Goal: Information Seeking & Learning: Learn about a topic

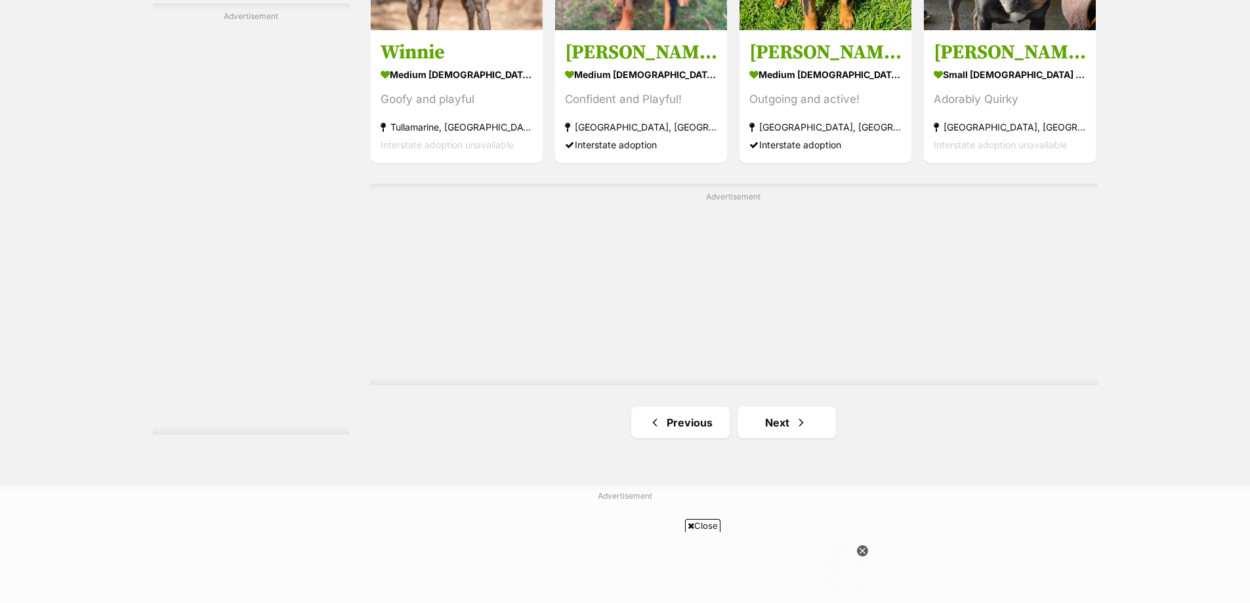
scroll to position [2540, 0]
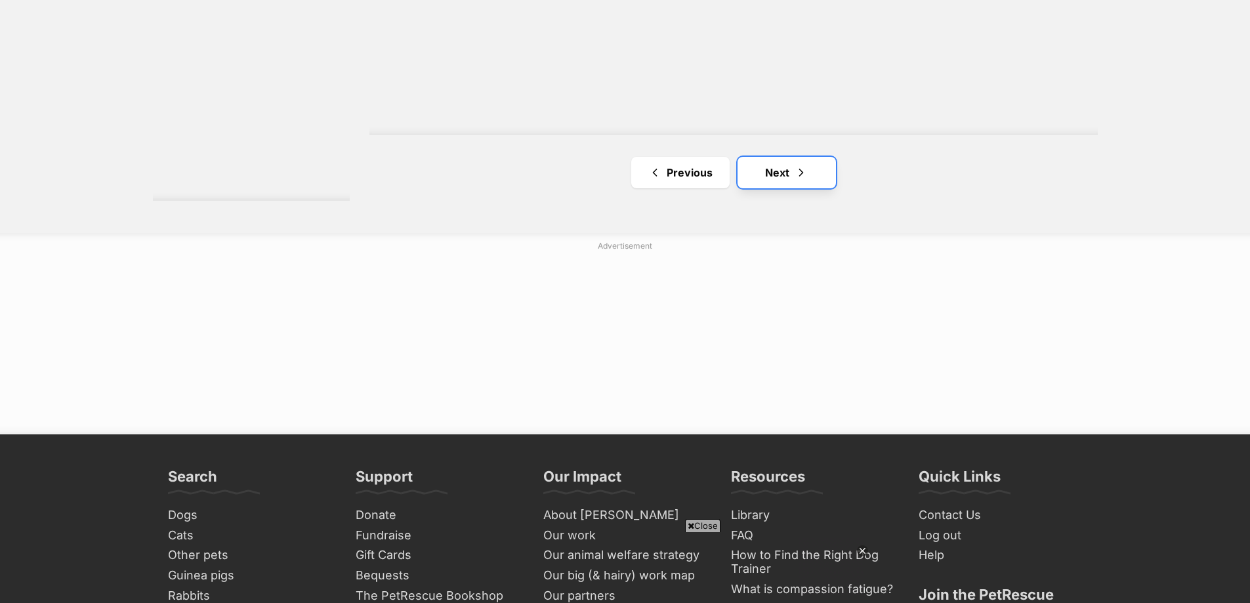
click at [762, 169] on link "Next" at bounding box center [786, 172] width 98 height 31
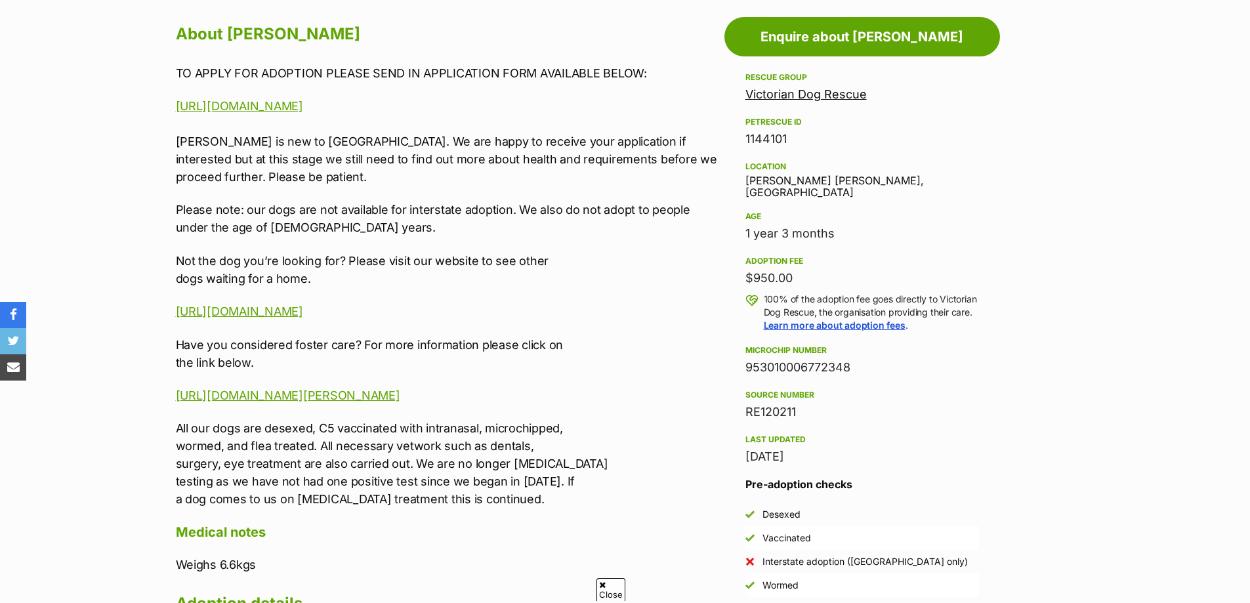
scroll to position [721, 0]
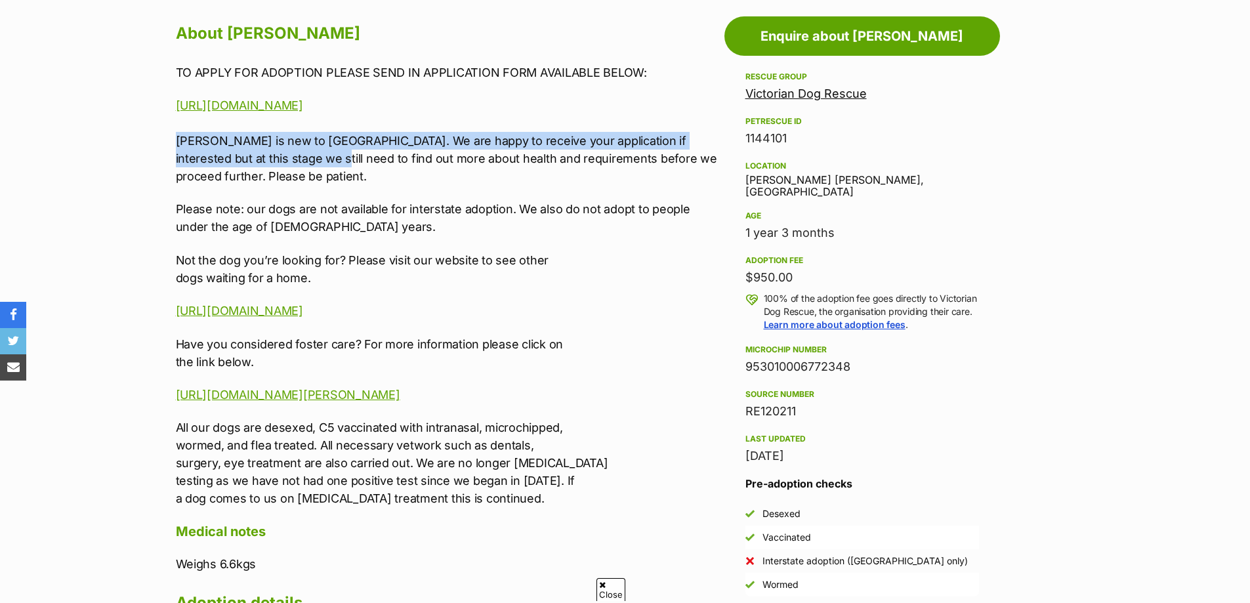
drag, startPoint x: 258, startPoint y: 163, endPoint x: 106, endPoint y: 132, distance: 155.3
click at [106, 132] on section "Home > Rescue pet search > Adopt a dog > Dogs available for adoption Lillie Uff…" at bounding box center [625, 469] width 1250 height 2154
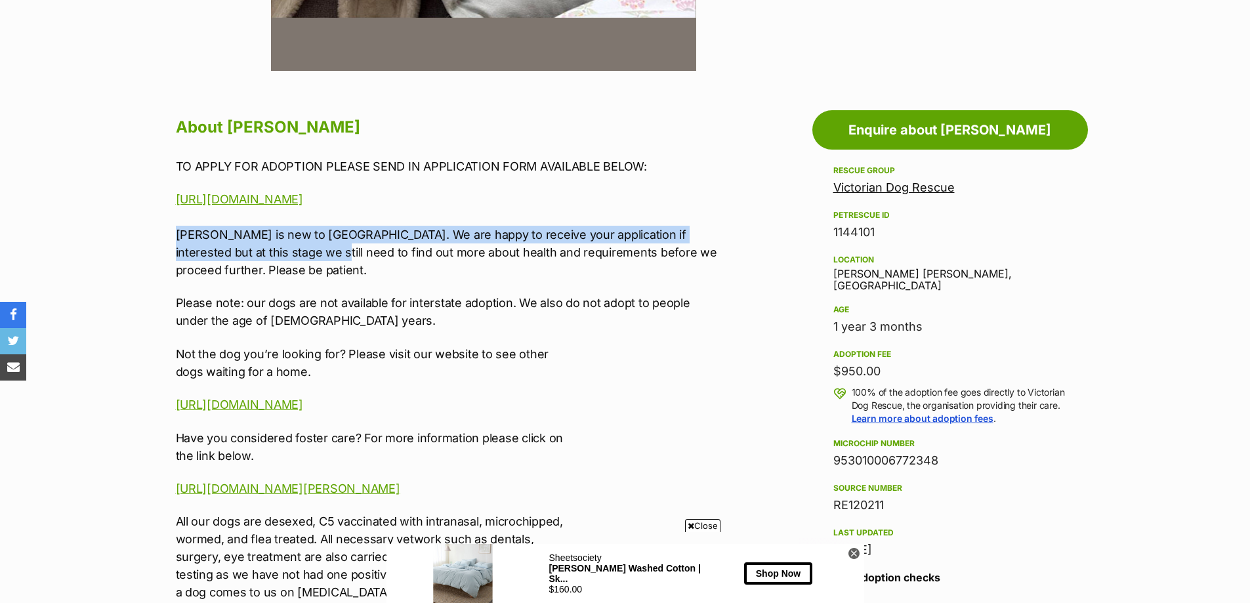
scroll to position [34, 0]
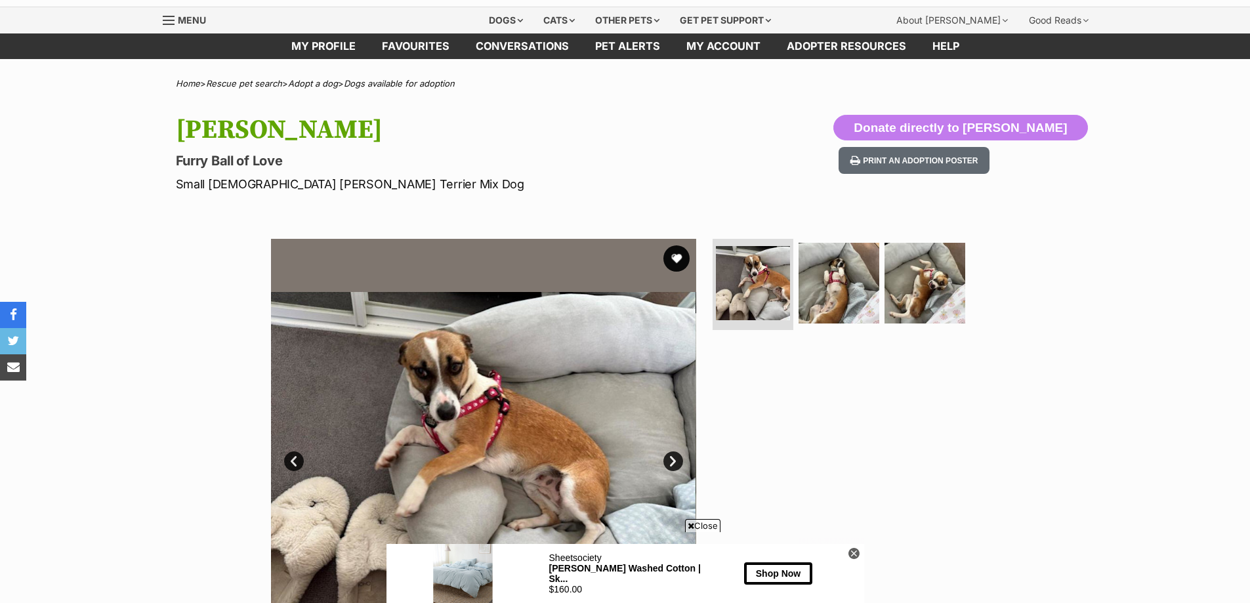
click at [677, 462] on link "Next" at bounding box center [673, 461] width 20 height 20
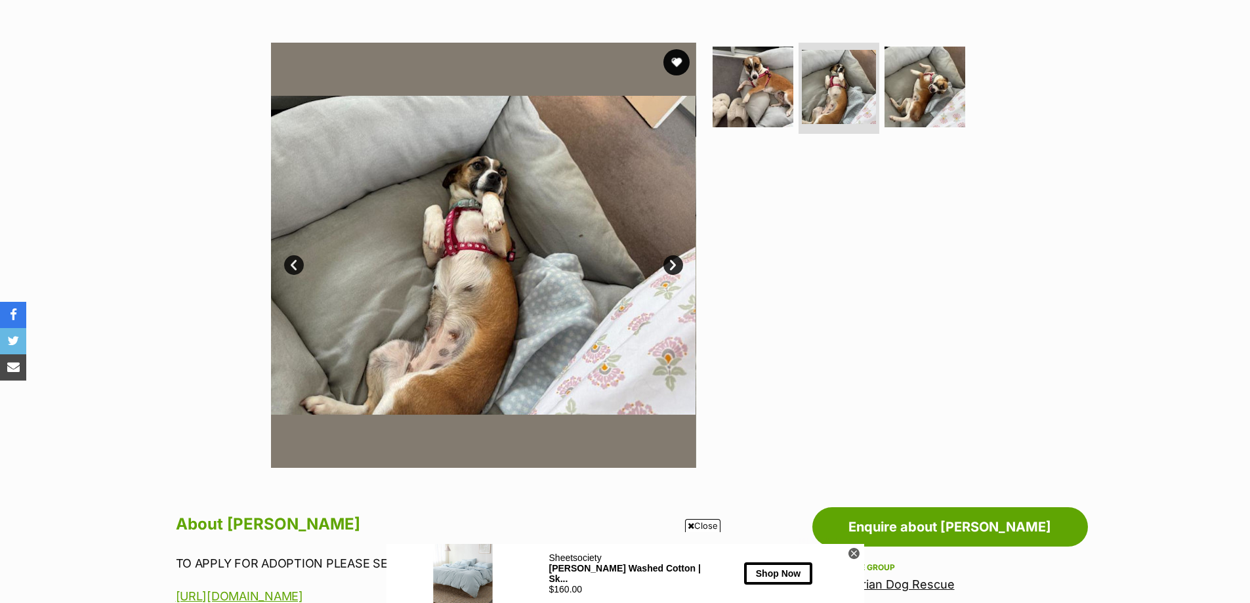
scroll to position [231, 0]
click at [672, 269] on link "Next" at bounding box center [673, 265] width 20 height 20
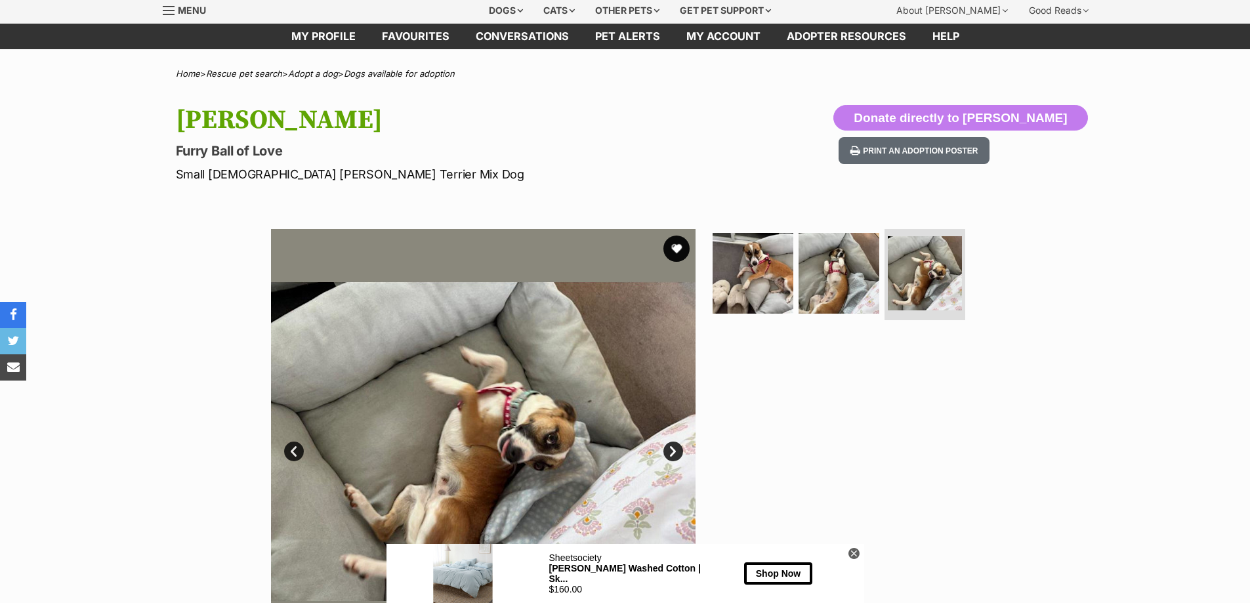
scroll to position [0, 0]
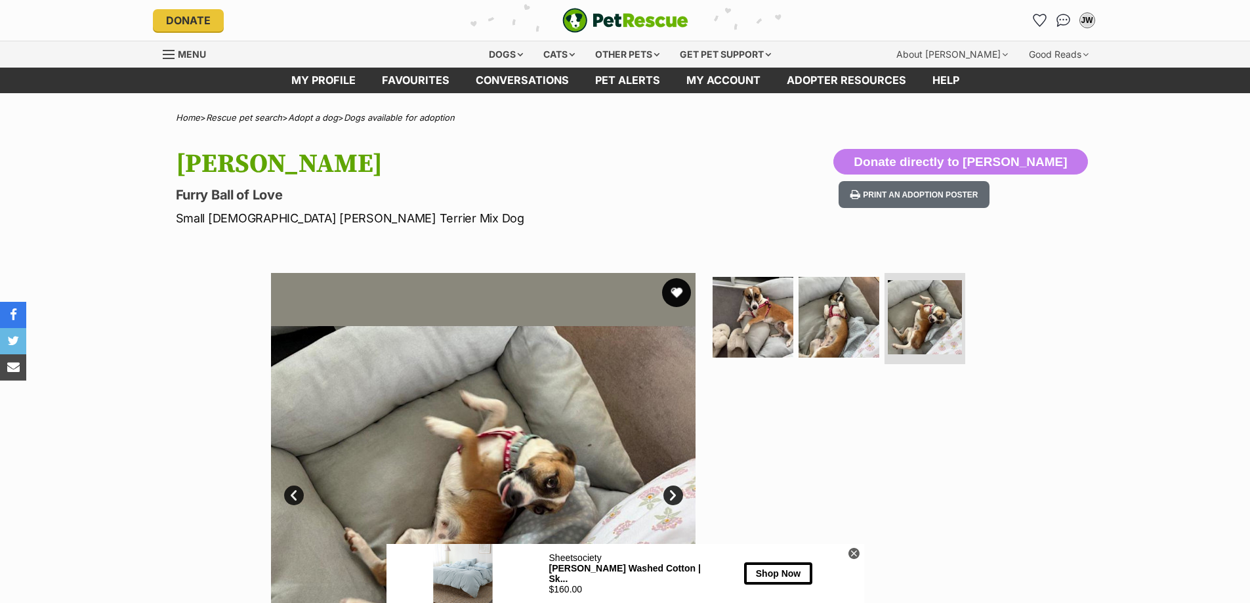
click at [679, 293] on button "favourite" at bounding box center [676, 292] width 29 height 29
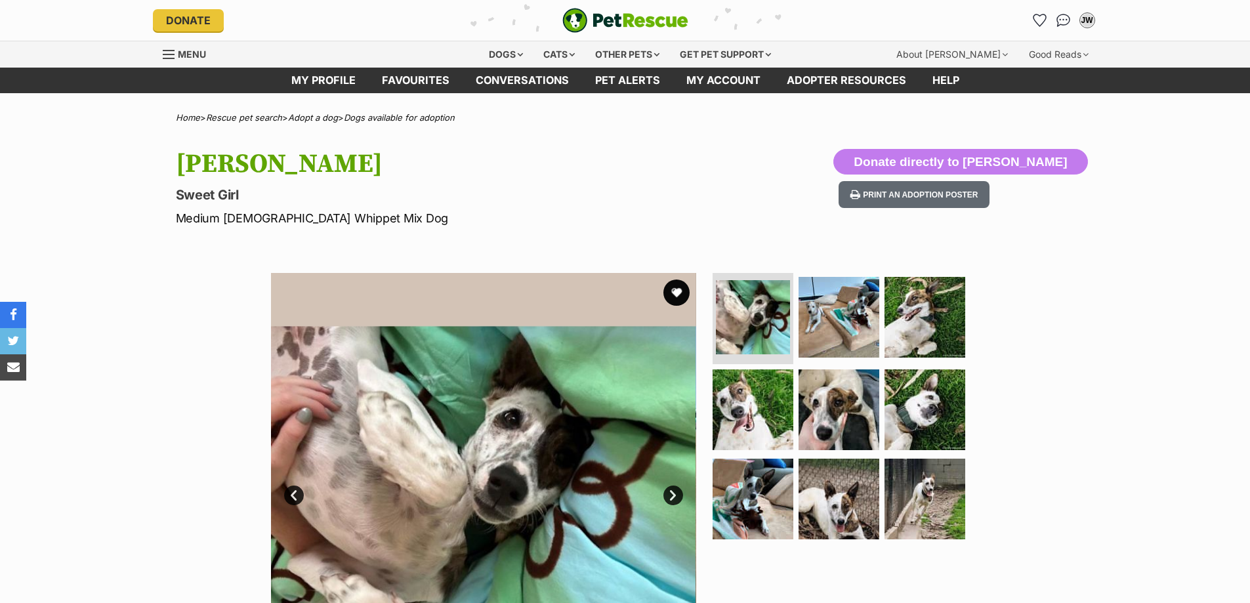
drag, startPoint x: 1259, startPoint y: 79, endPoint x: 1257, endPoint y: 31, distance: 47.9
click at [682, 285] on button "favourite" at bounding box center [676, 292] width 29 height 29
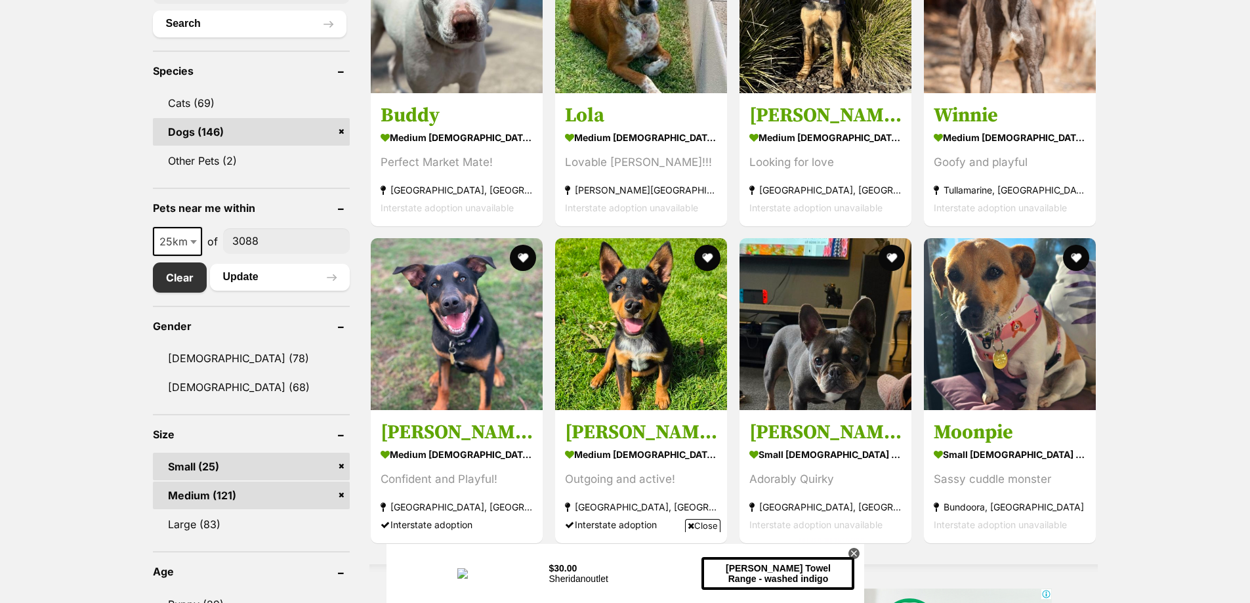
scroll to position [581, 0]
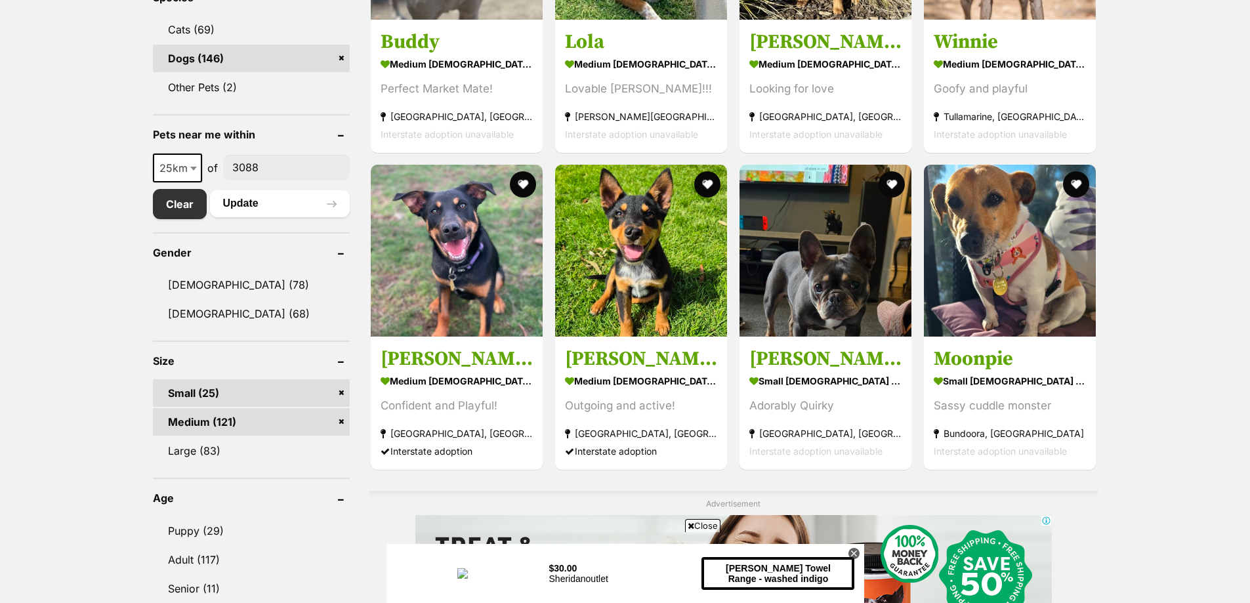
drag, startPoint x: 983, startPoint y: 281, endPoint x: 1181, endPoint y: 206, distance: 211.8
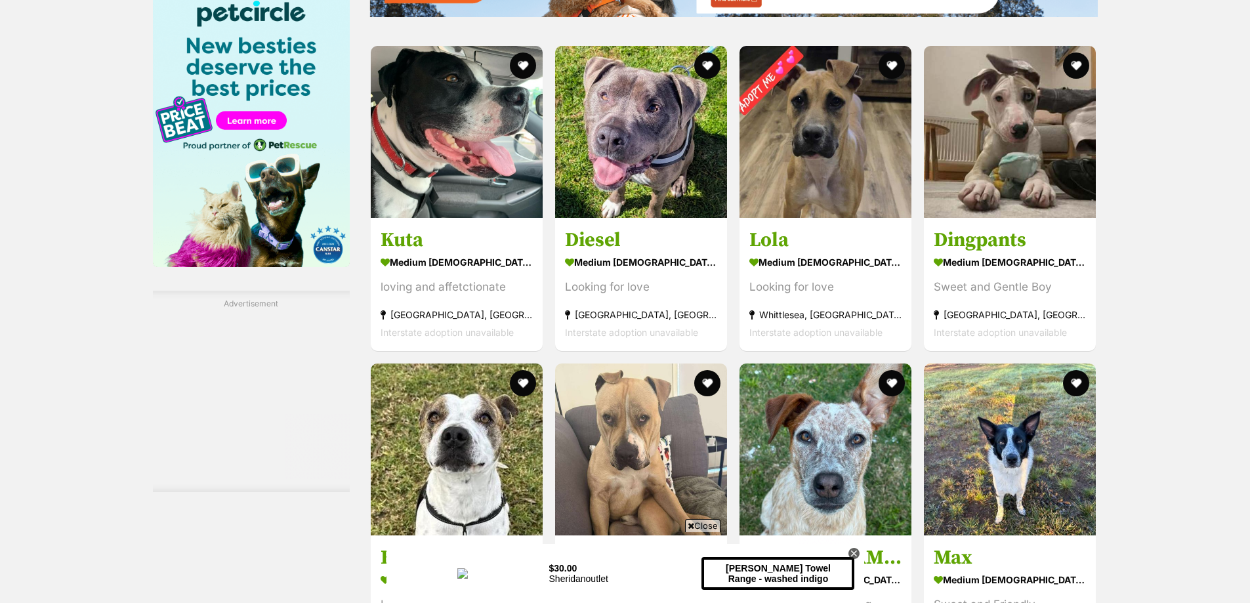
scroll to position [2152, 0]
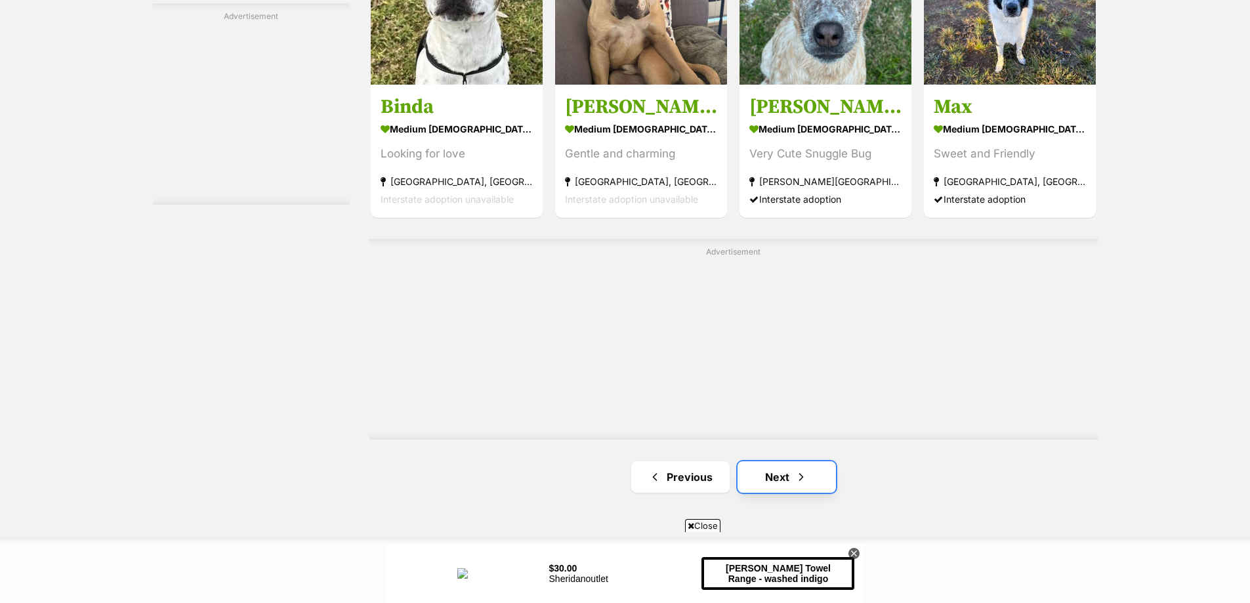
click at [783, 480] on link "Next" at bounding box center [786, 476] width 98 height 31
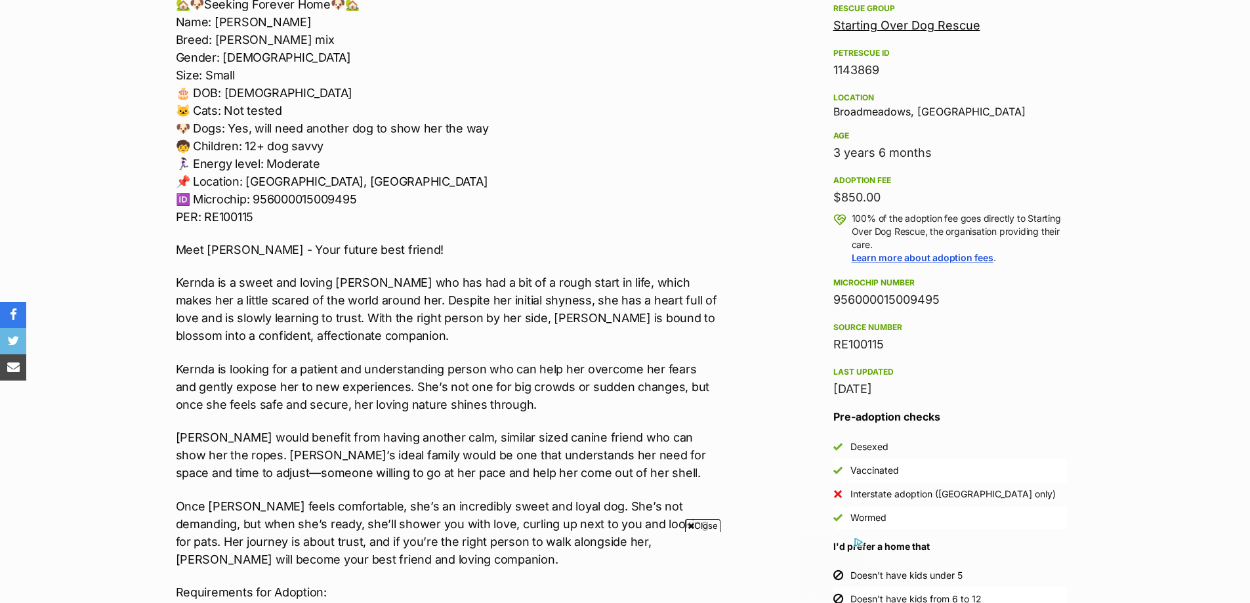
scroll to position [790, 0]
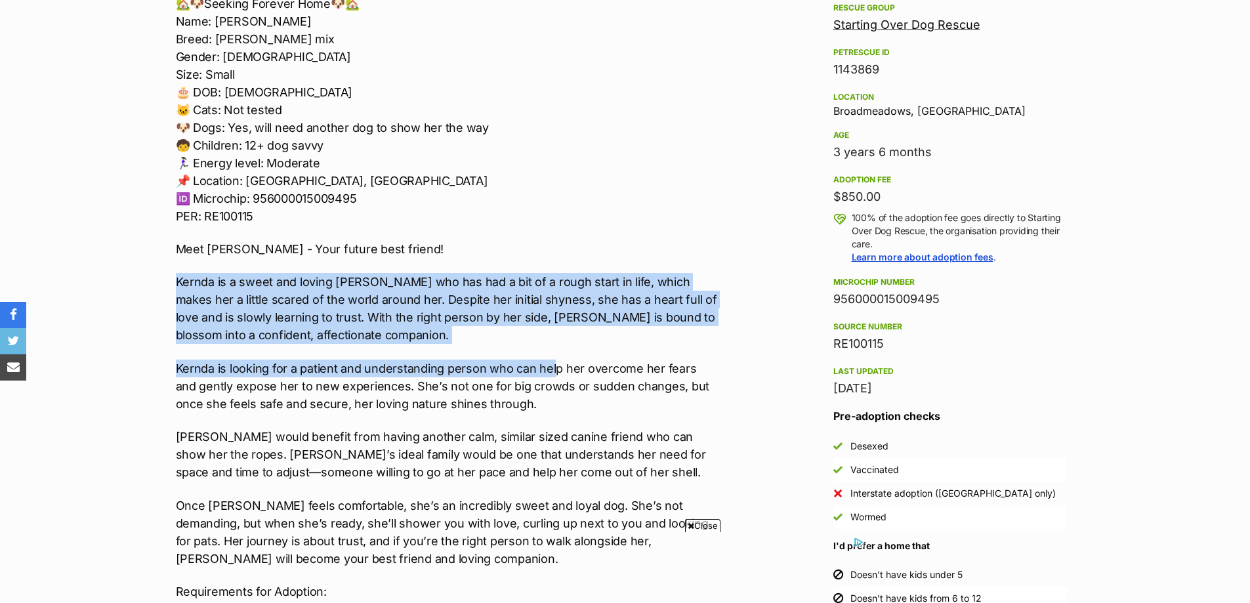
drag, startPoint x: 169, startPoint y: 272, endPoint x: 554, endPoint y: 346, distance: 391.4
click at [554, 346] on div "🏡🐶Seeking Forever Home🐶🏡 Name: Kernda Breed: Jack Russell mix Gender: Female Si…" at bounding box center [447, 477] width 542 height 964
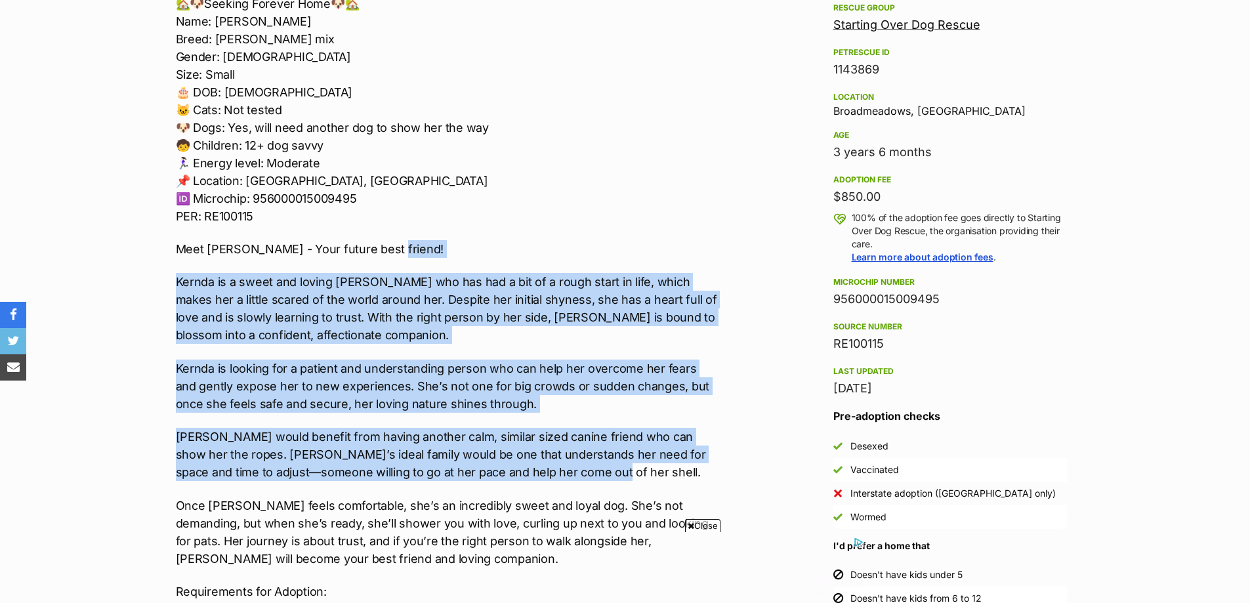
drag, startPoint x: 673, startPoint y: 468, endPoint x: 430, endPoint y: 235, distance: 336.9
click at [430, 235] on div "🏡🐶Seeking Forever Home🐶🏡 Name: Kernda Breed: Jack Russell mix Gender: Female Si…" at bounding box center [447, 477] width 542 height 964
click at [434, 236] on div "🏡🐶Seeking Forever Home🐶🏡 Name: Kernda Breed: Jack Russell mix Gender: Female Si…" at bounding box center [447, 477] width 542 height 964
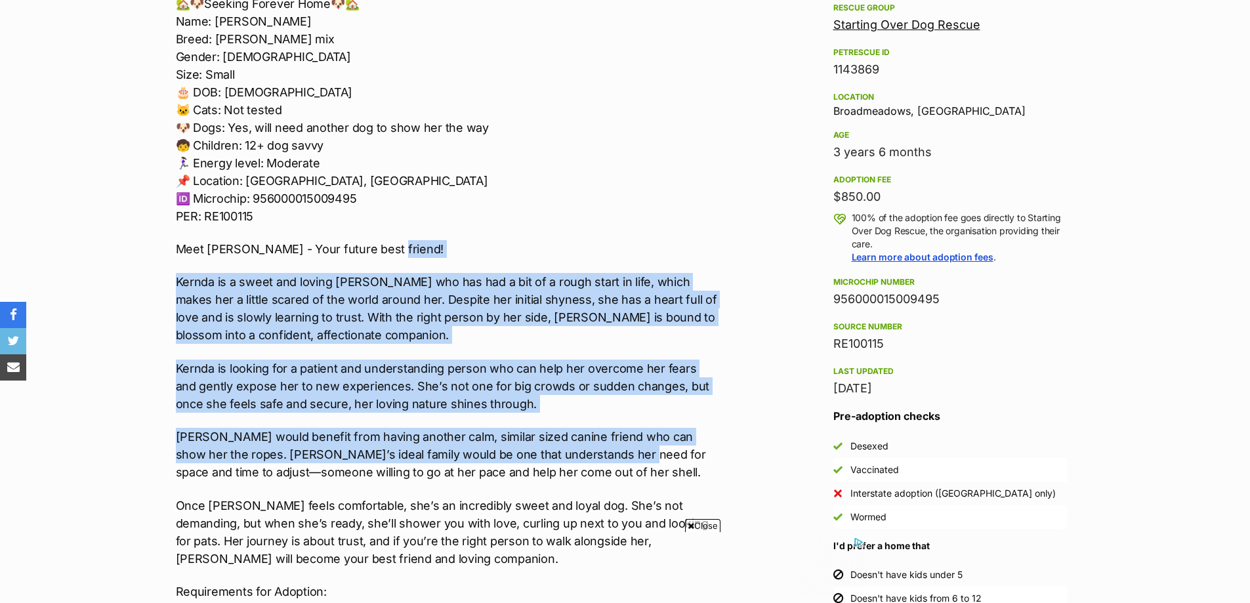
drag, startPoint x: 434, startPoint y: 236, endPoint x: 577, endPoint y: 451, distance: 258.4
click at [577, 451] on div "🏡🐶Seeking Forever Home🐶🏡 Name: Kernda Breed: Jack Russell mix Gender: Female Si…" at bounding box center [447, 477] width 542 height 964
click at [586, 469] on p "Kernda would benefit from having another calm, similar sized canine friend who …" at bounding box center [447, 454] width 542 height 53
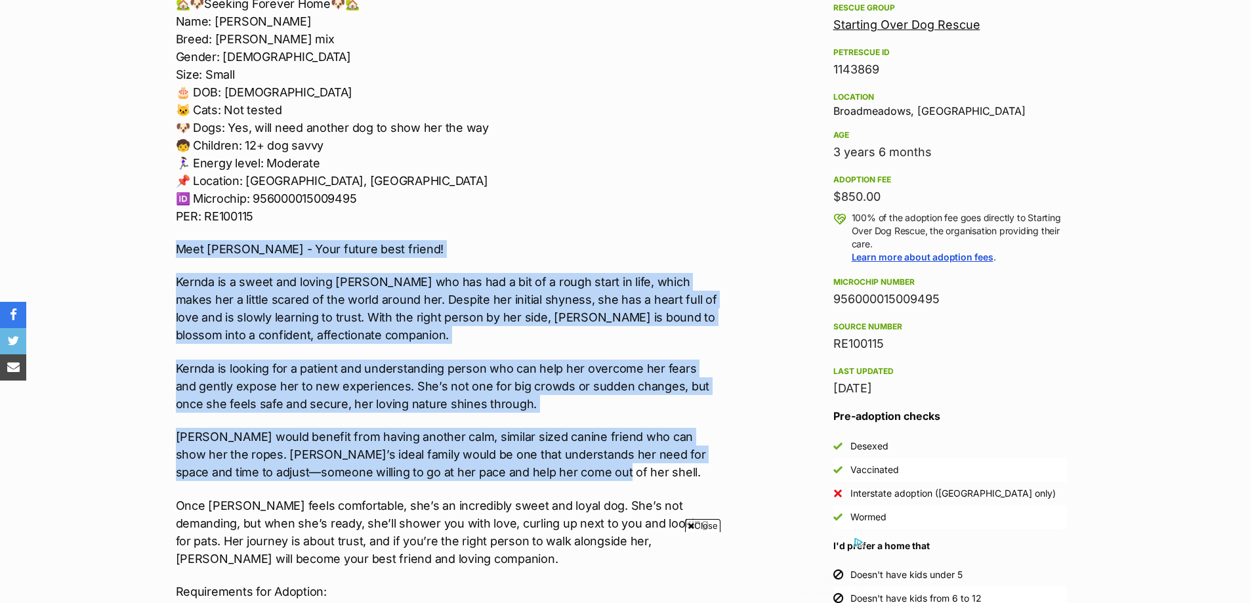
drag, startPoint x: 588, startPoint y: 474, endPoint x: 543, endPoint y: 212, distance: 265.6
click at [543, 212] on div "🏡🐶Seeking Forever Home🐶🏡 Name: Kernda Breed: Jack Russell mix Gender: Female Si…" at bounding box center [447, 477] width 542 height 964
click at [541, 226] on div "🏡🐶Seeking Forever Home🐶🏡 Name: Kernda Breed: Jack Russell mix Gender: Female Si…" at bounding box center [447, 477] width 542 height 964
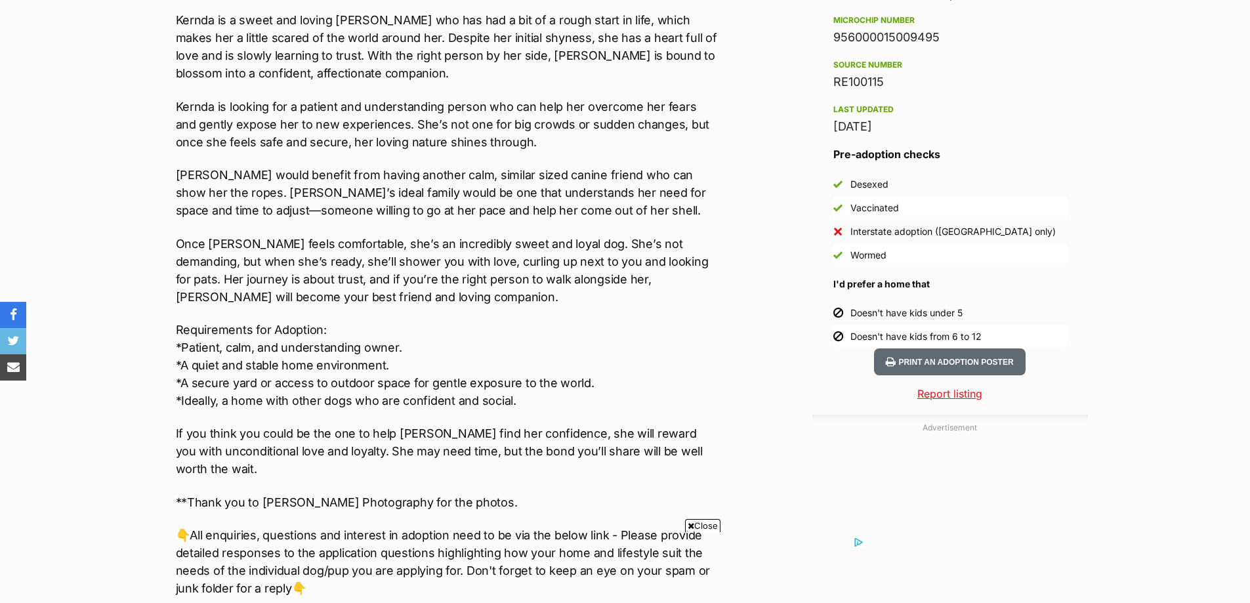
scroll to position [1052, 0]
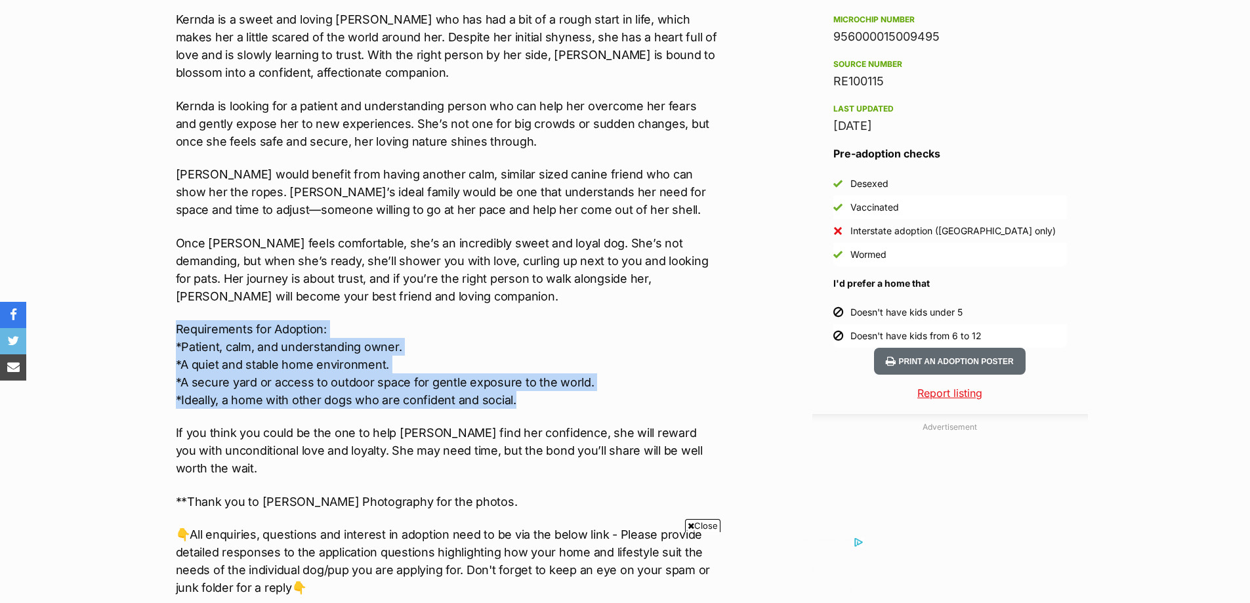
drag, startPoint x: 462, startPoint y: 385, endPoint x: 161, endPoint y: 314, distance: 309.3
drag, startPoint x: 158, startPoint y: 314, endPoint x: 565, endPoint y: 438, distance: 425.2
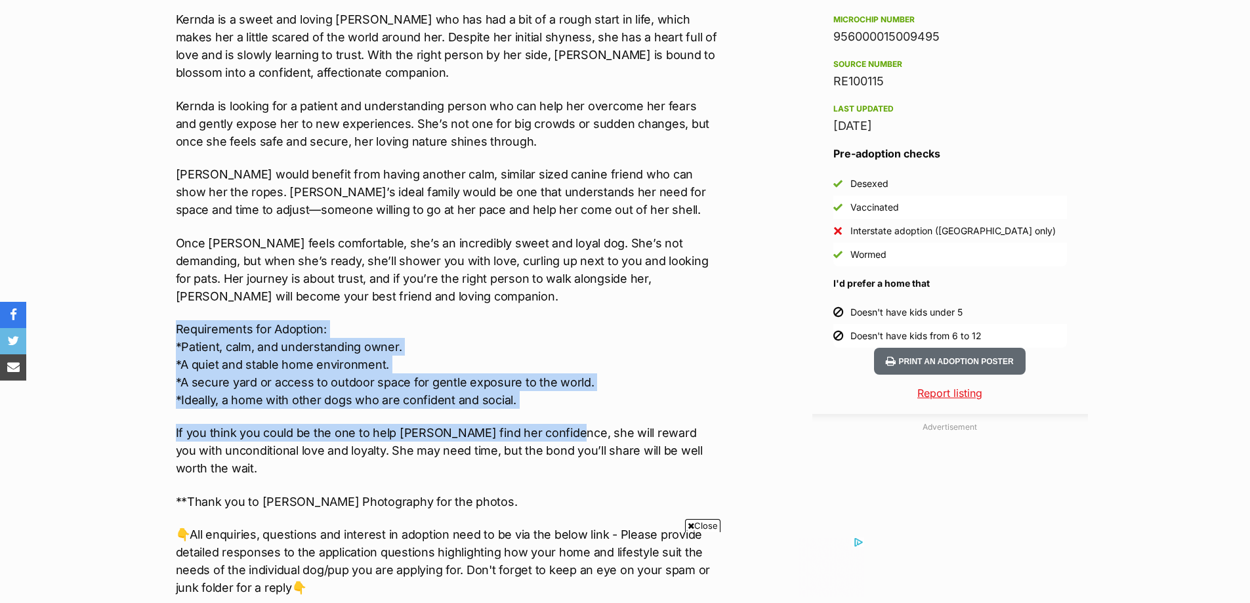
click at [565, 438] on p "If you think you could be the one to help Kernda find her confidence, she will …" at bounding box center [447, 450] width 542 height 53
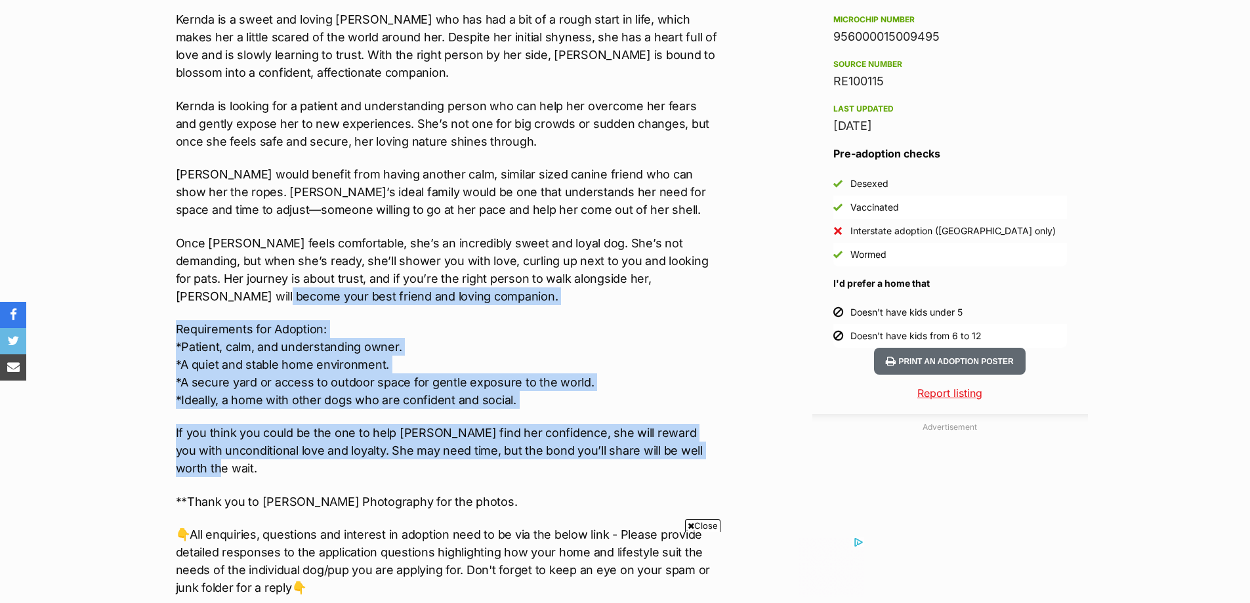
drag, startPoint x: 463, startPoint y: 464, endPoint x: 180, endPoint y: 290, distance: 332.8
click at [180, 290] on div "🏡🐶Seeking Forever Home🐶🏡 Name: Kernda Breed: Jack Russell mix Gender: Female Si…" at bounding box center [447, 214] width 542 height 964
click at [182, 290] on p "Once Kernda feels comfortable, she’s an incredibly sweet and loyal dog. She’s n…" at bounding box center [447, 269] width 542 height 71
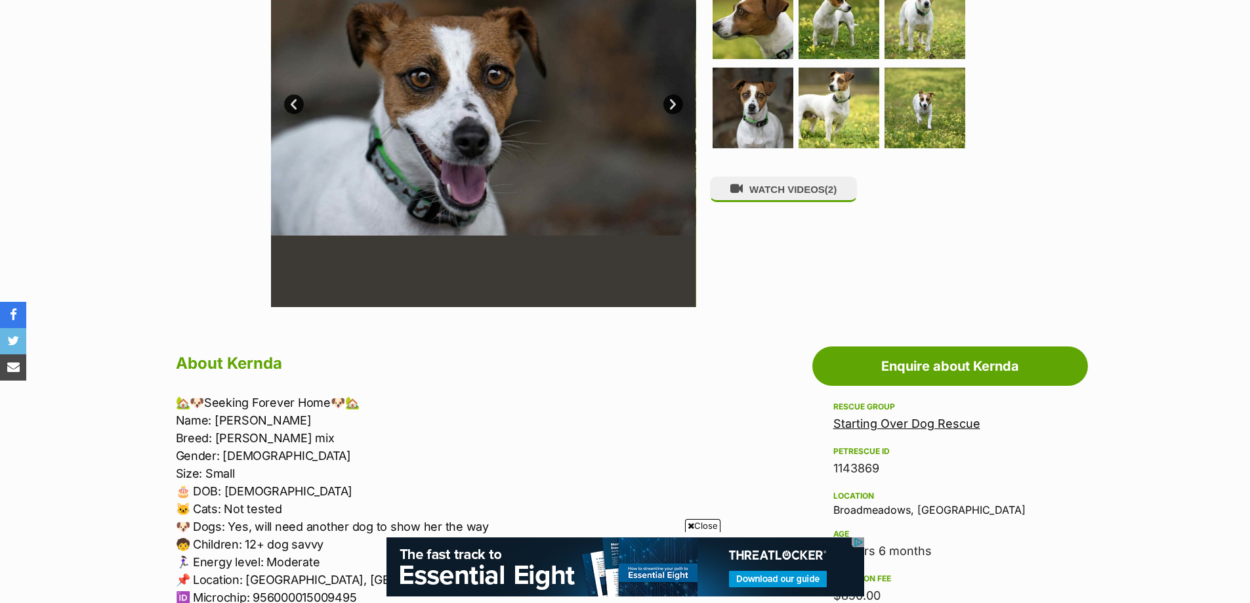
scroll to position [393, 0]
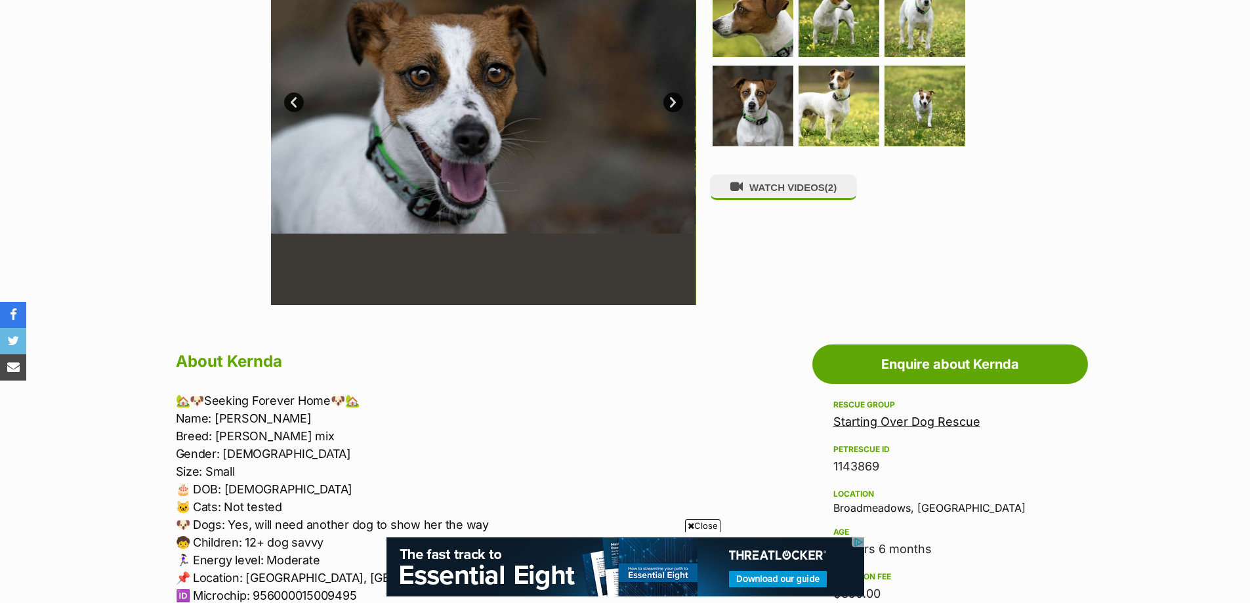
click at [668, 101] on link "Next" at bounding box center [673, 102] width 20 height 20
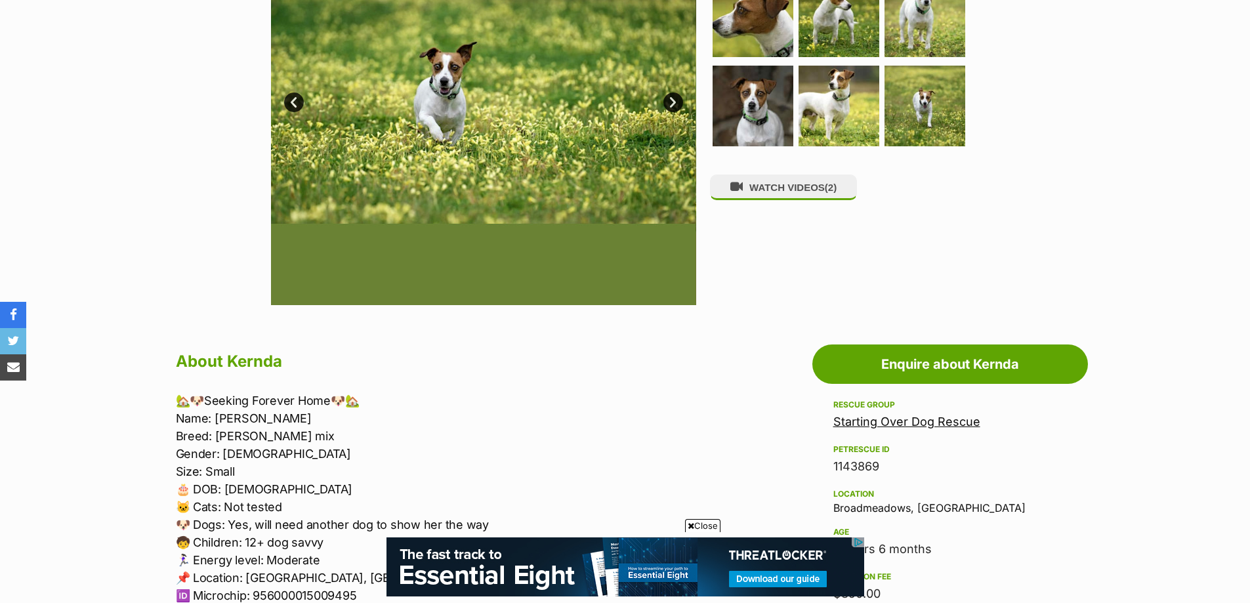
click at [668, 101] on link "Next" at bounding box center [673, 102] width 20 height 20
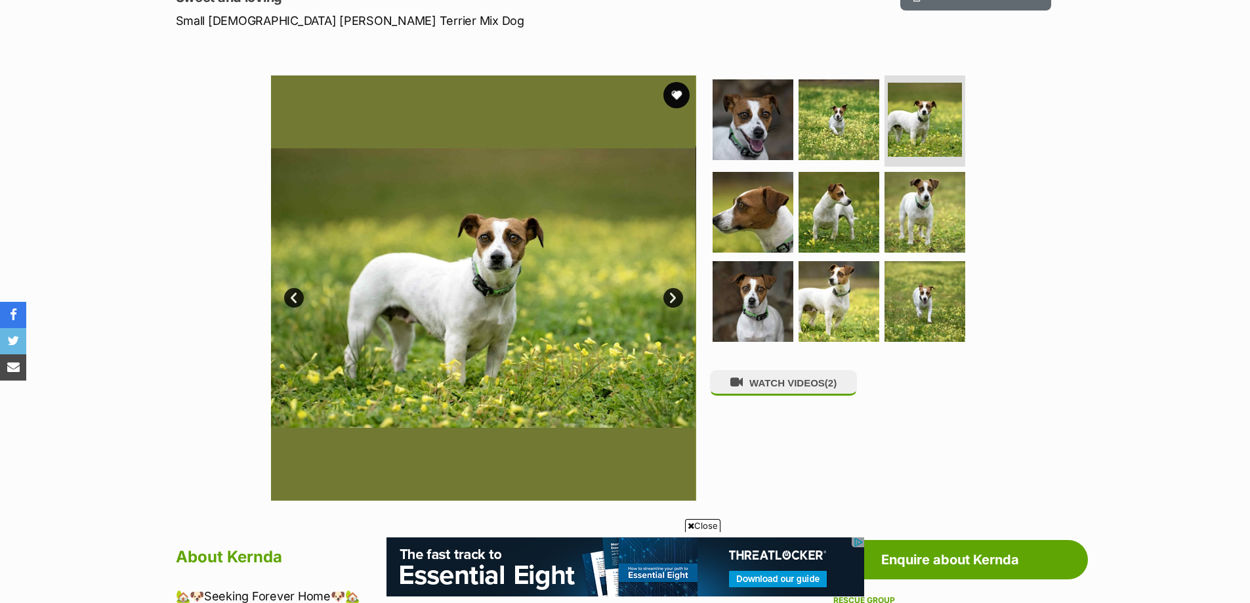
click at [668, 101] on button "favourite" at bounding box center [676, 95] width 26 height 26
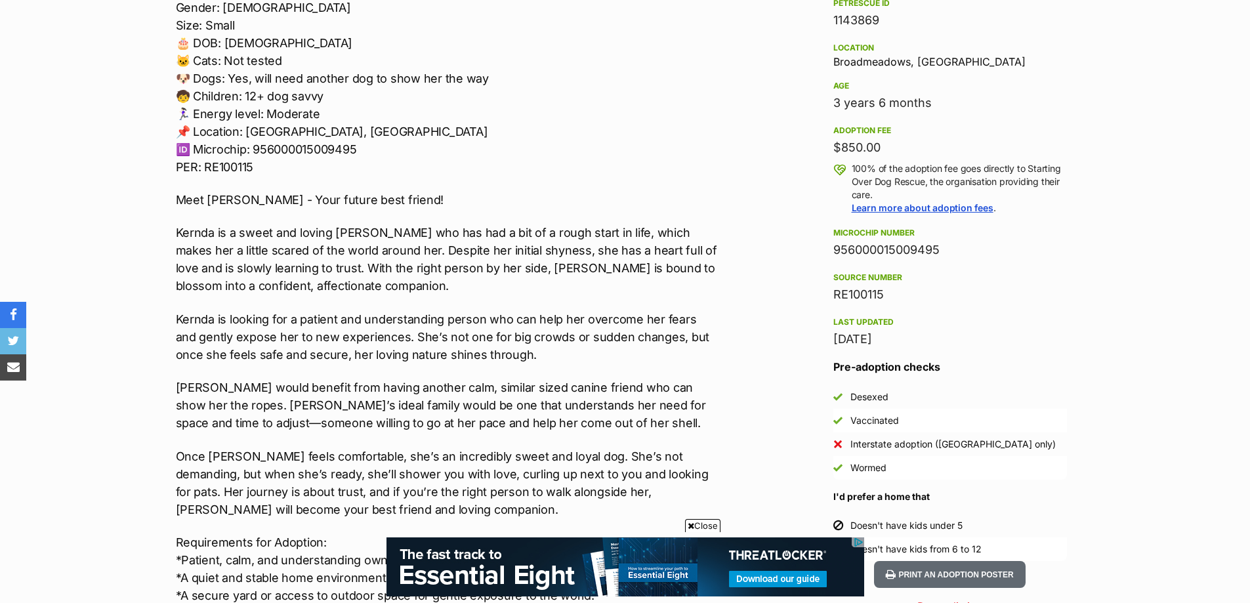
scroll to position [846, 0]
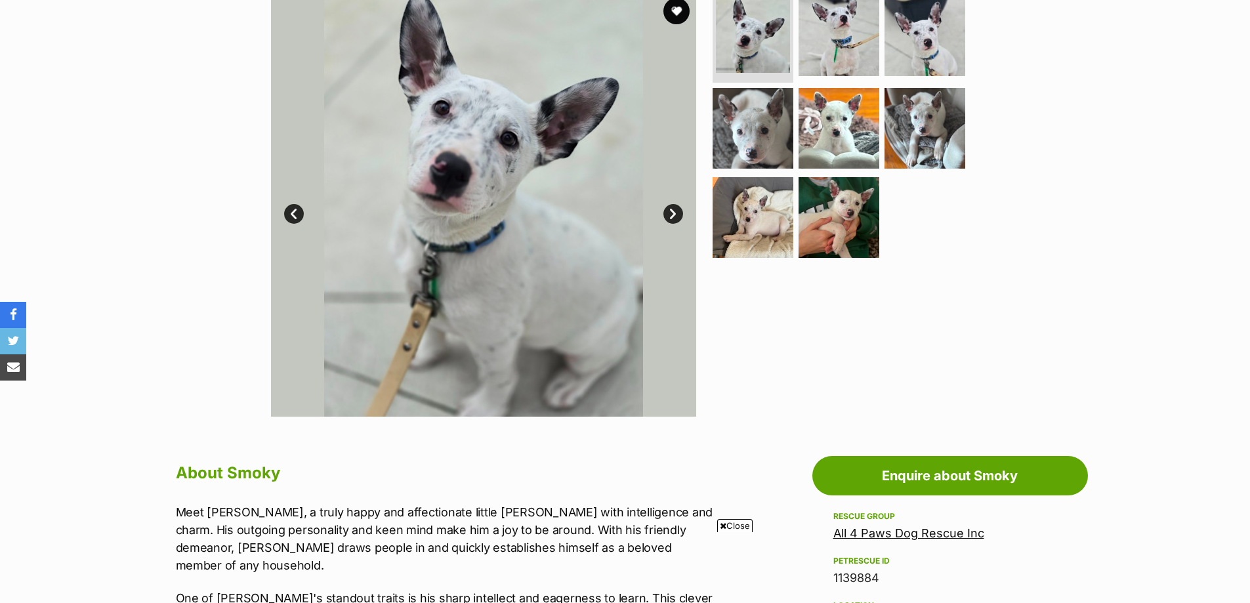
scroll to position [328, 0]
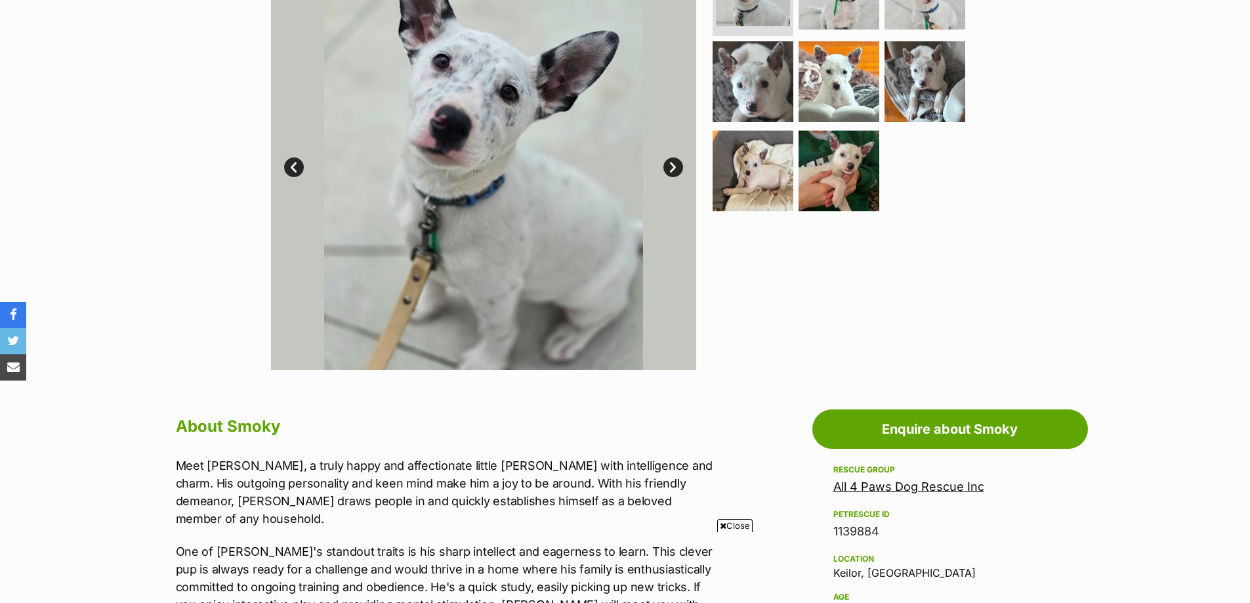
click at [668, 163] on link "Next" at bounding box center [673, 167] width 20 height 20
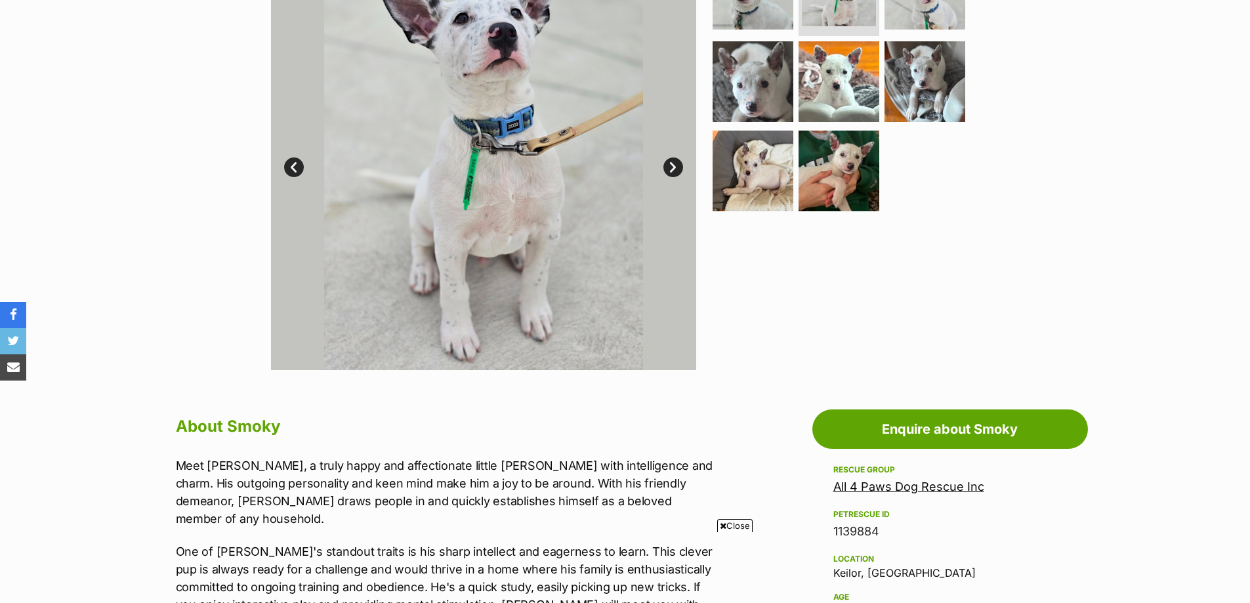
click at [668, 163] on link "Next" at bounding box center [673, 167] width 20 height 20
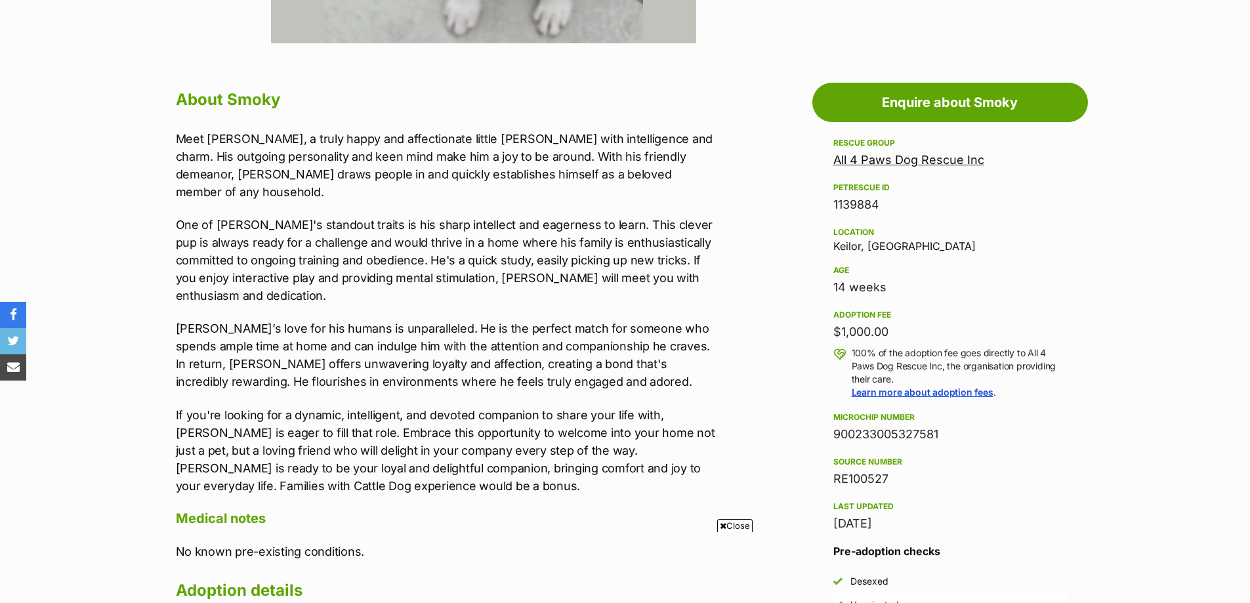
scroll to position [656, 0]
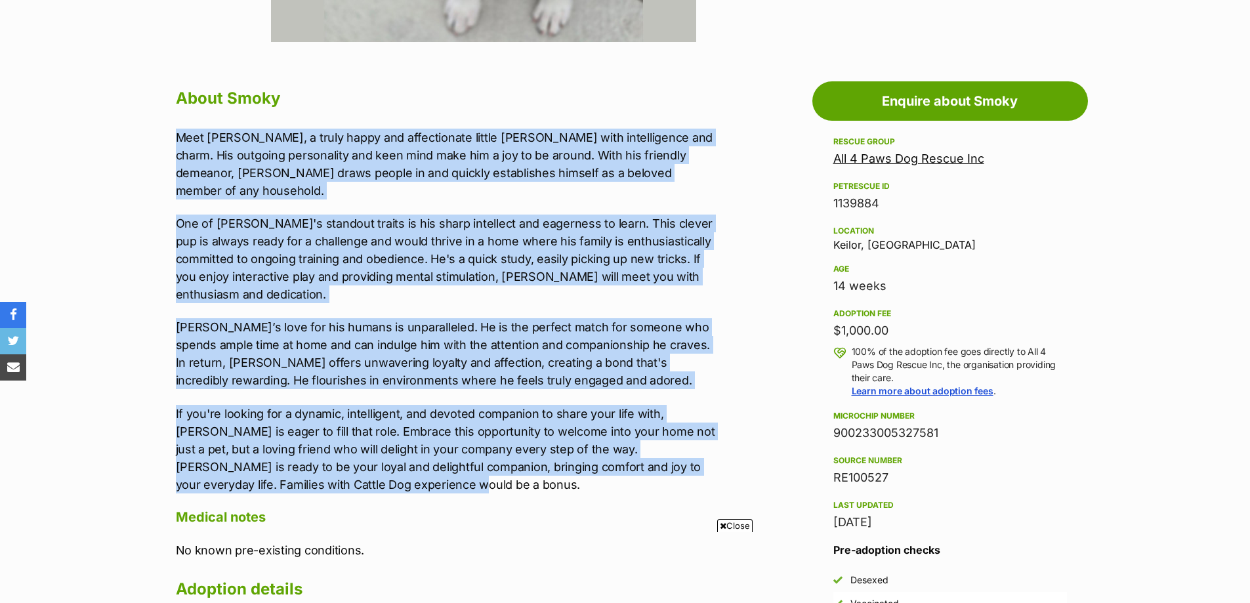
drag, startPoint x: 123, startPoint y: 129, endPoint x: 447, endPoint y: 460, distance: 463.4
click at [447, 460] on section "Home > Rescue pet search > Adopt a dog > Dogs available for adoption Smoky Char…" at bounding box center [625, 436] width 1250 height 1959
click at [447, 460] on p "If you're looking for a dynamic, intelligent, and devoted companion to share yo…" at bounding box center [447, 449] width 542 height 89
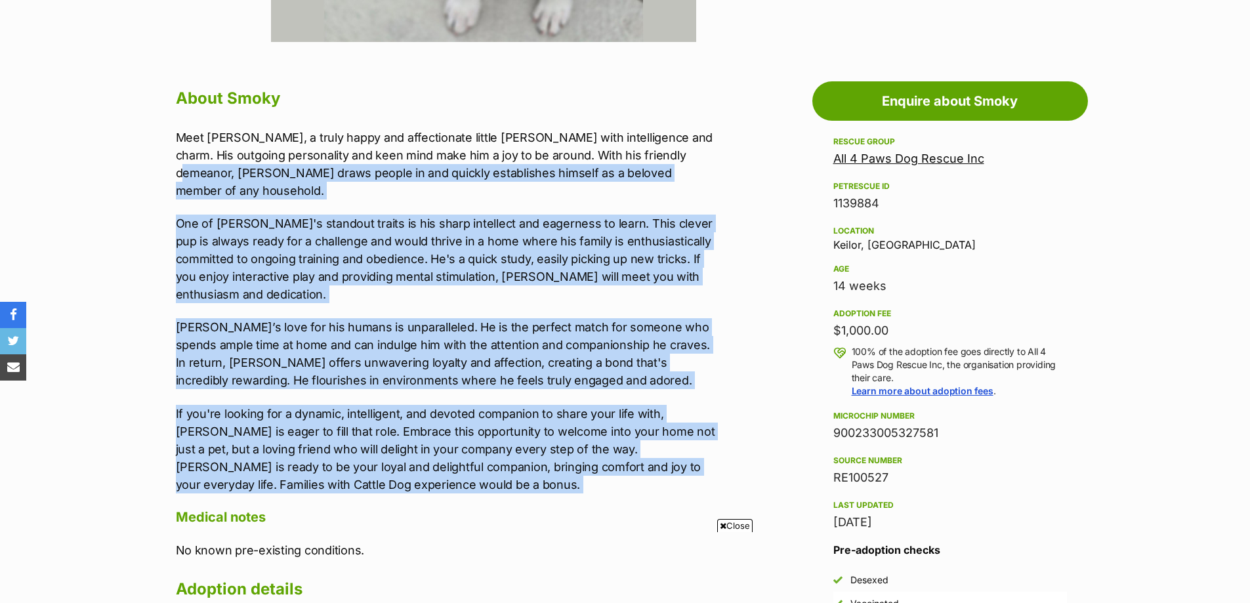
drag, startPoint x: 447, startPoint y: 460, endPoint x: 144, endPoint y: 173, distance: 417.2
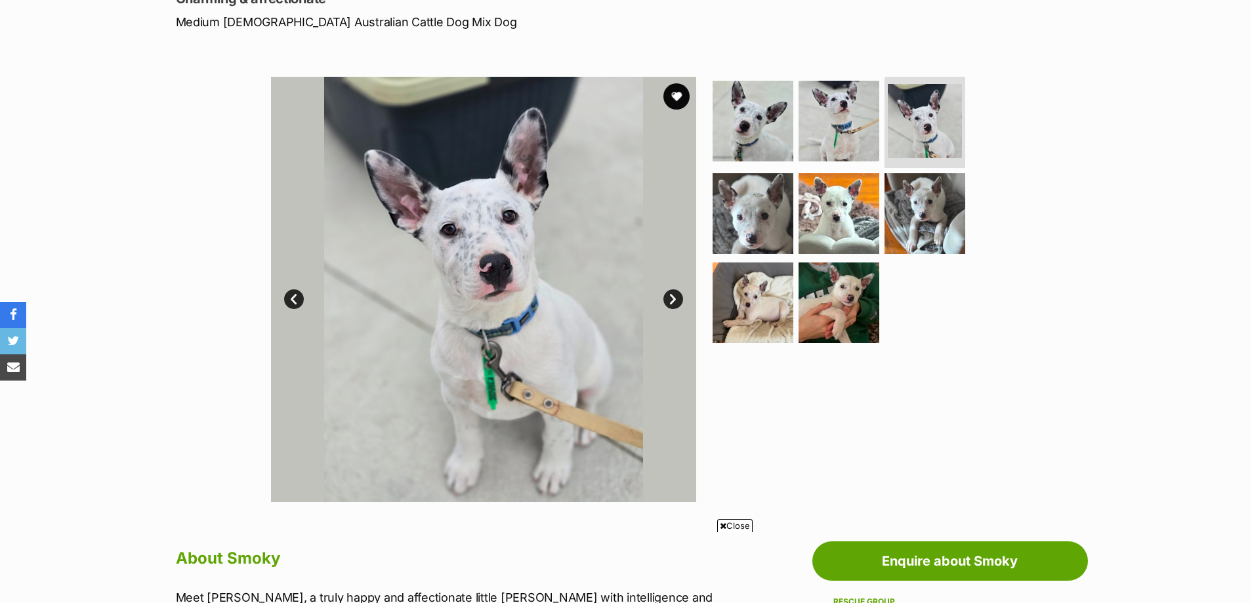
scroll to position [197, 0]
click at [676, 296] on link "Next" at bounding box center [673, 299] width 20 height 20
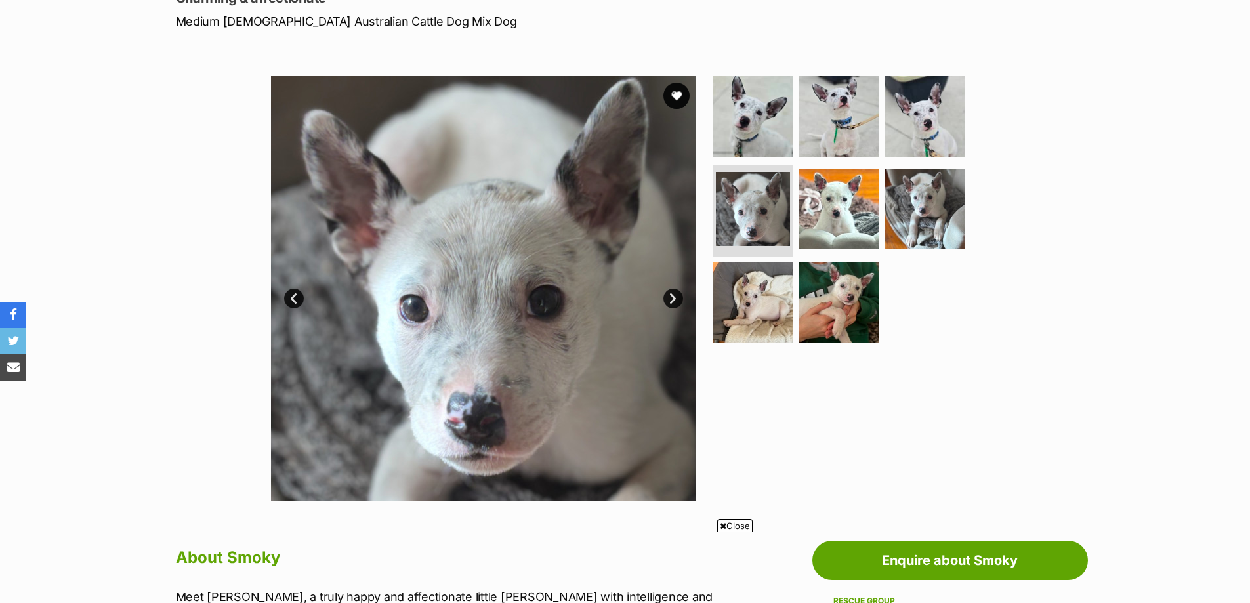
click at [676, 296] on link "Next" at bounding box center [673, 299] width 20 height 20
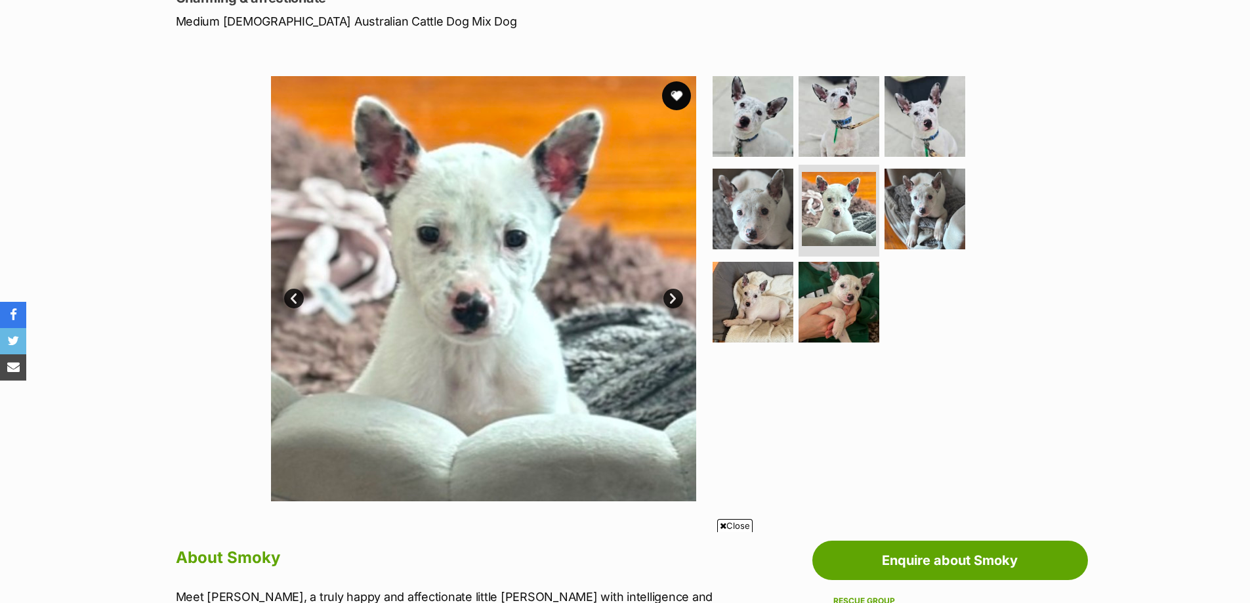
click at [670, 95] on button "favourite" at bounding box center [676, 95] width 29 height 29
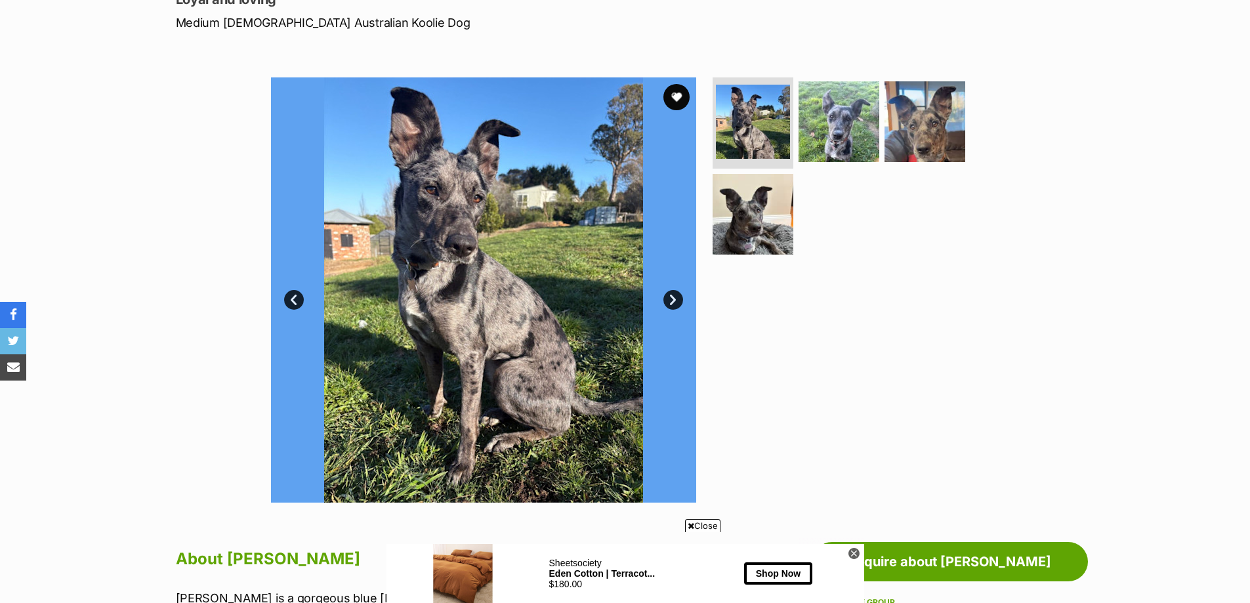
scroll to position [197, 0]
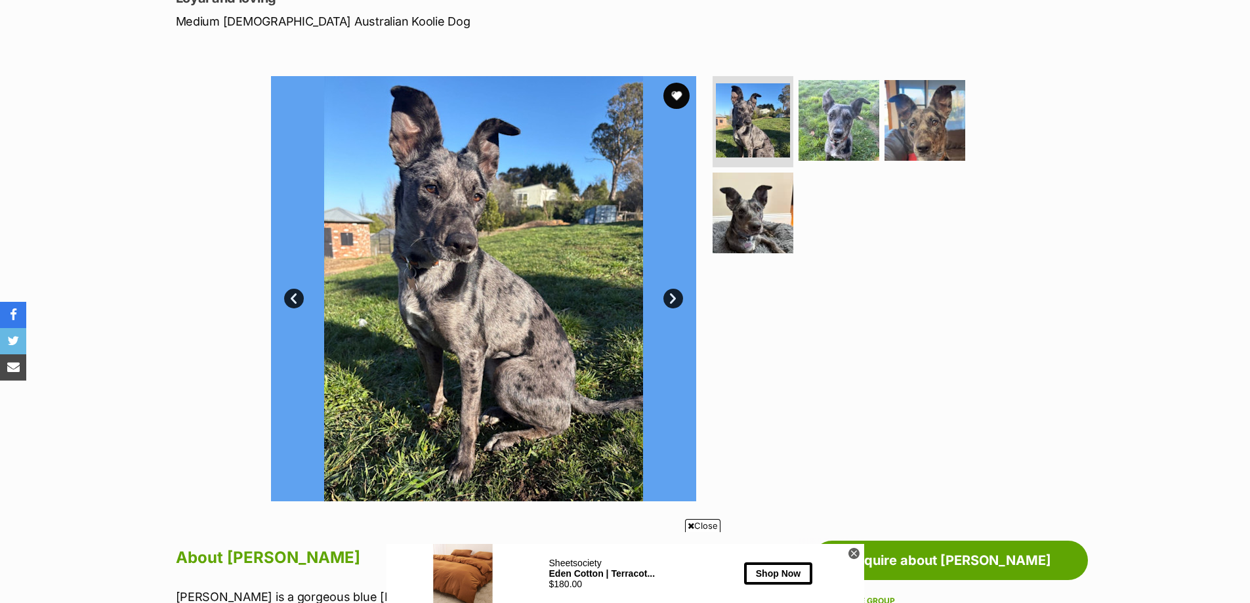
click at [672, 293] on link "Next" at bounding box center [673, 299] width 20 height 20
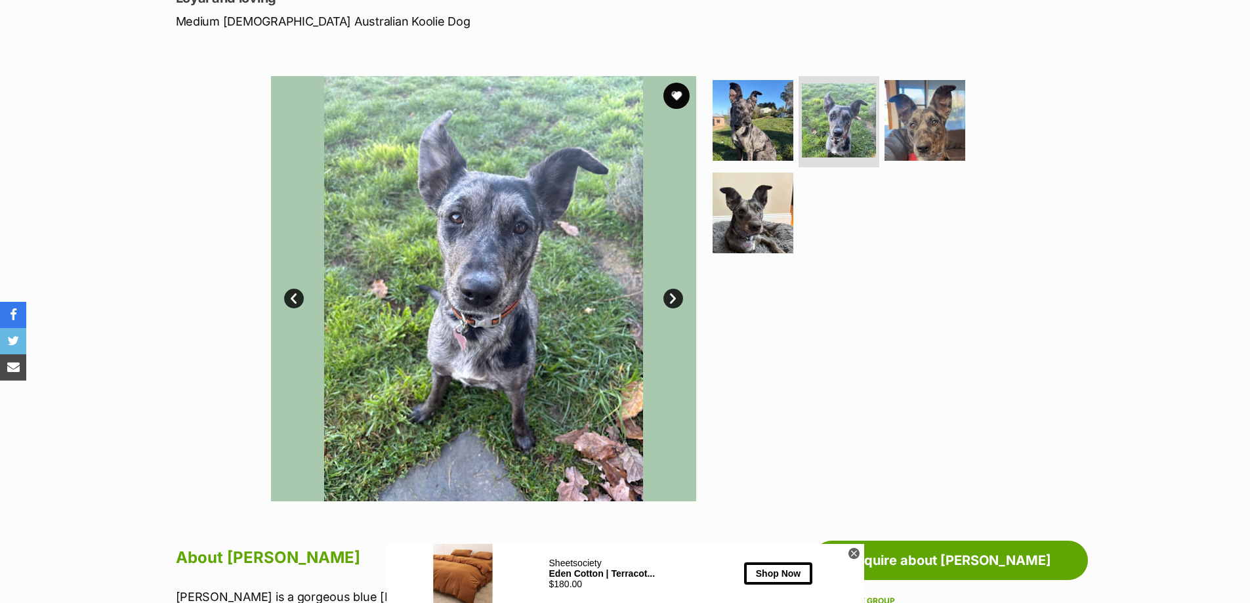
click at [672, 293] on link "Next" at bounding box center [673, 299] width 20 height 20
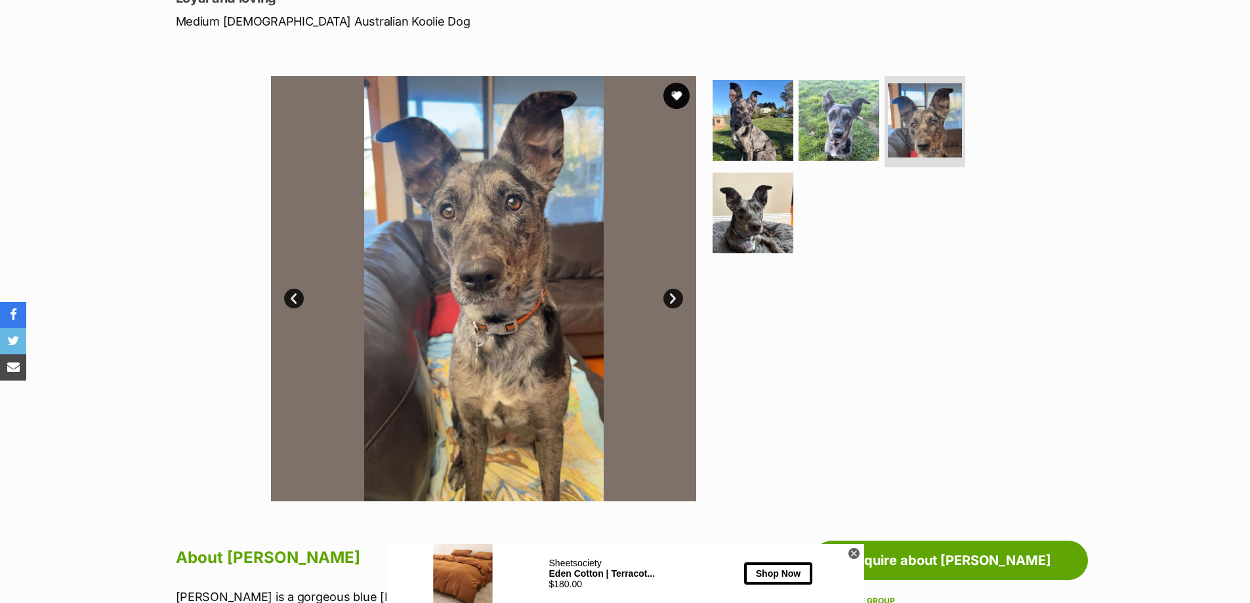
click at [672, 293] on link "Next" at bounding box center [673, 299] width 20 height 20
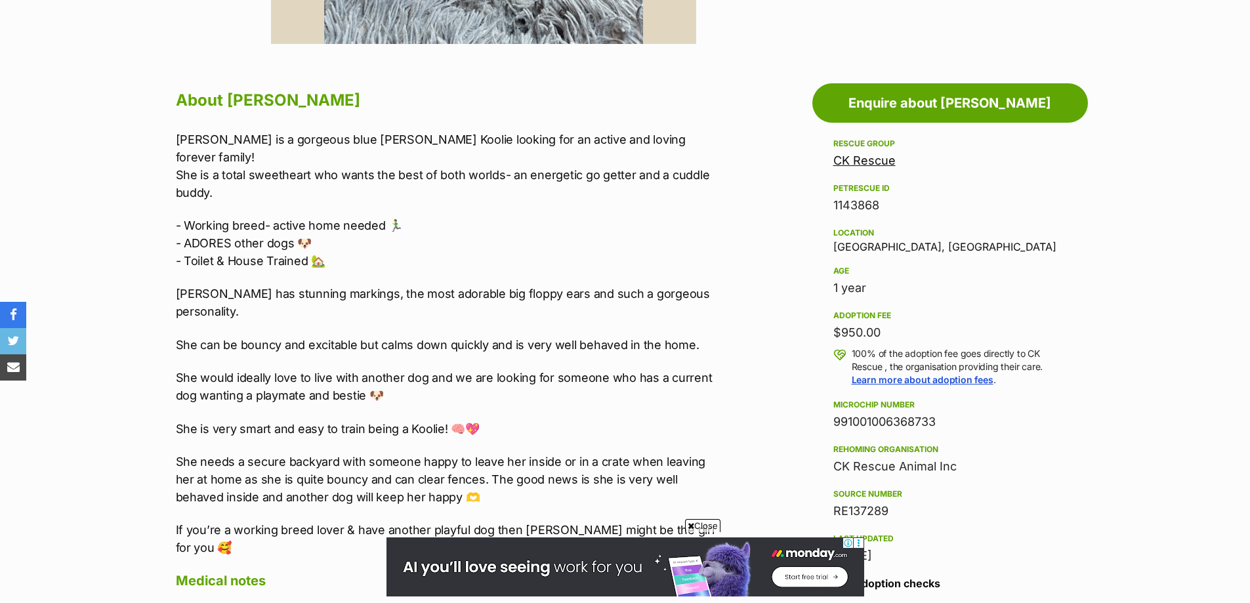
scroll to position [656, 0]
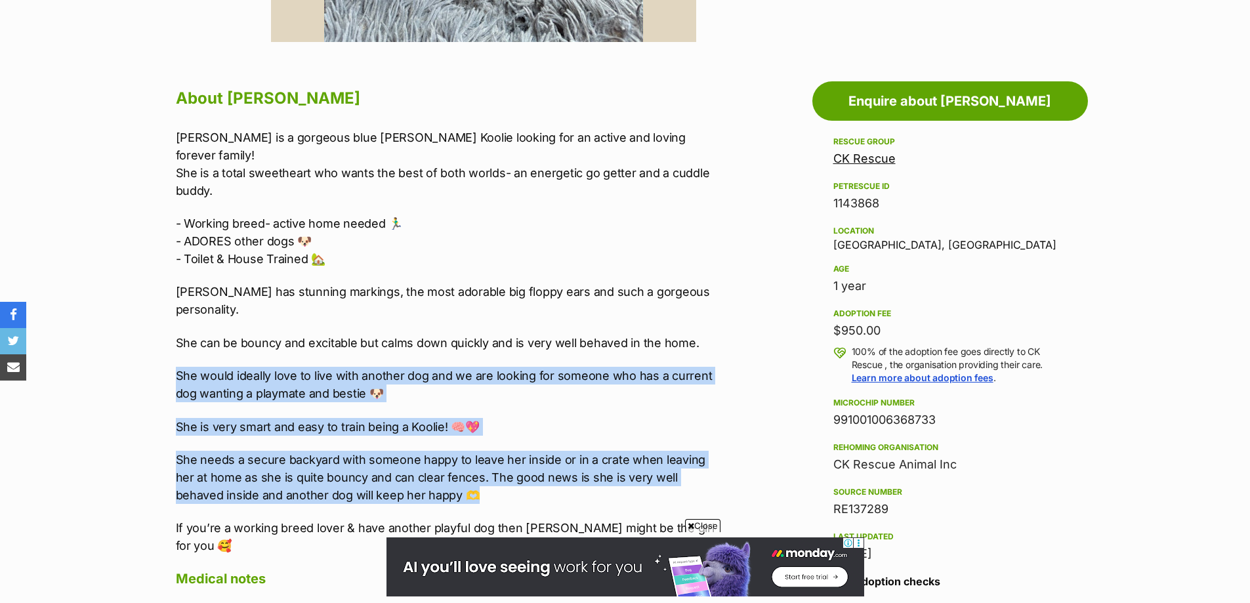
drag, startPoint x: 493, startPoint y: 458, endPoint x: 136, endPoint y: 286, distance: 396.1
click at [127, 323] on section "Home > Rescue pet search > Adopt a dog > Dogs available for adoption Mable Loya…" at bounding box center [625, 464] width 1250 height 2014
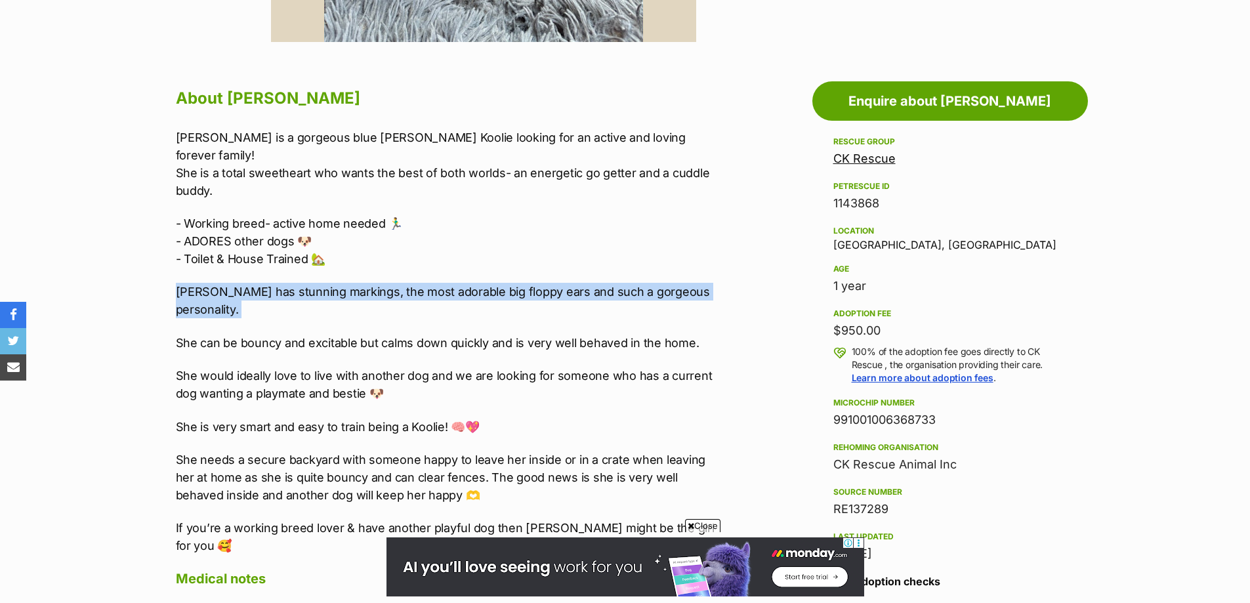
drag, startPoint x: 136, startPoint y: 286, endPoint x: 138, endPoint y: 275, distance: 11.2
click at [138, 275] on section "Home > Rescue pet search > Adopt a dog > Dogs available for adoption Mable Loya…" at bounding box center [625, 464] width 1250 height 2014
click at [140, 275] on section "Home > Rescue pet search > Adopt a dog > Dogs available for adoption Mable Loya…" at bounding box center [625, 464] width 1250 height 2014
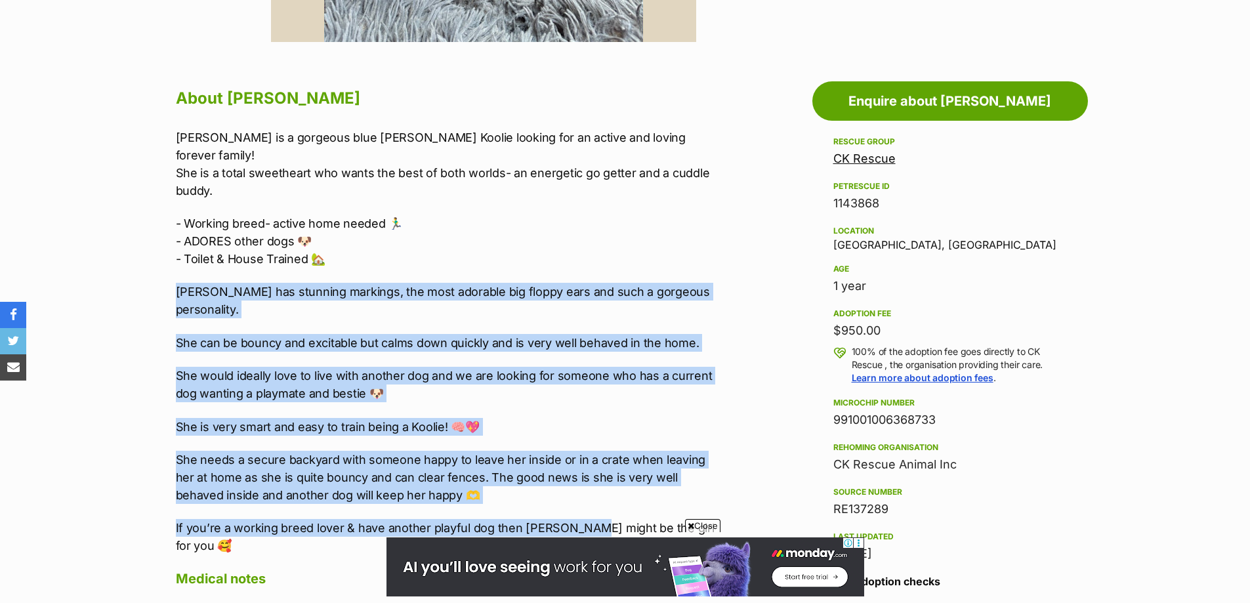
drag, startPoint x: 145, startPoint y: 267, endPoint x: 586, endPoint y: 474, distance: 487.7
click at [549, 455] on p "She needs a secure backyard with someone happy to leave her inside or in a crat…" at bounding box center [447, 477] width 542 height 53
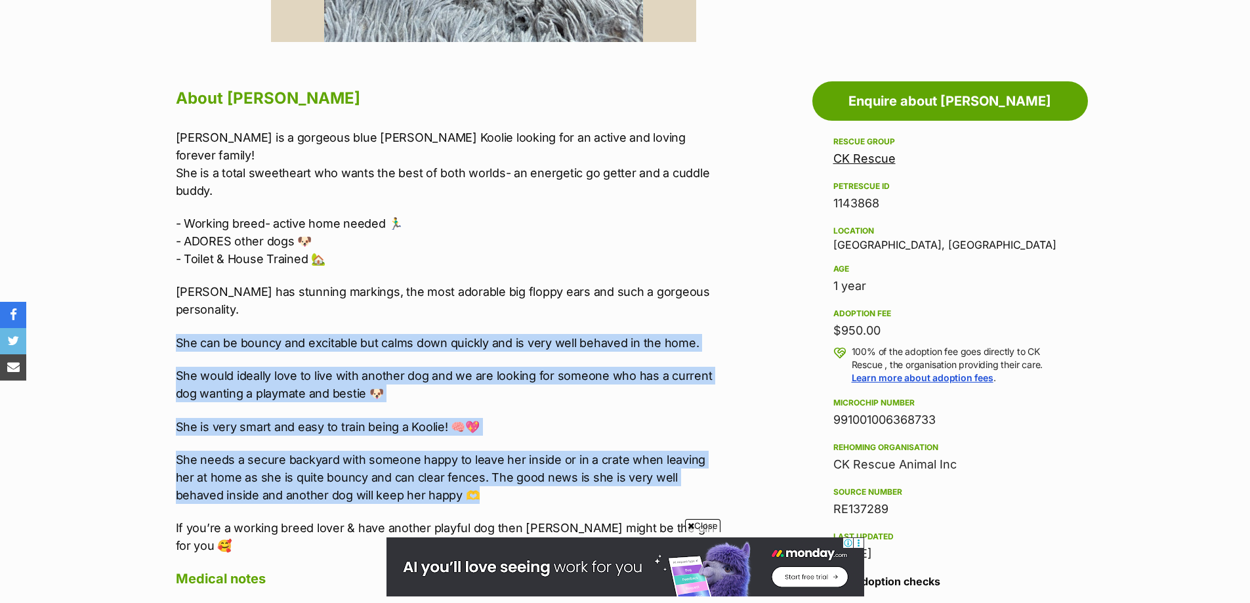
drag, startPoint x: 569, startPoint y: 463, endPoint x: 129, endPoint y: 304, distance: 467.5
click at [129, 304] on section "Home > Rescue pet search > Adopt a dog > Dogs available for adoption Mable Loya…" at bounding box center [625, 464] width 1250 height 2014
click at [126, 287] on section "Home > Rescue pet search > Adopt a dog > Dogs available for adoption Mable Loya…" at bounding box center [625, 464] width 1250 height 2014
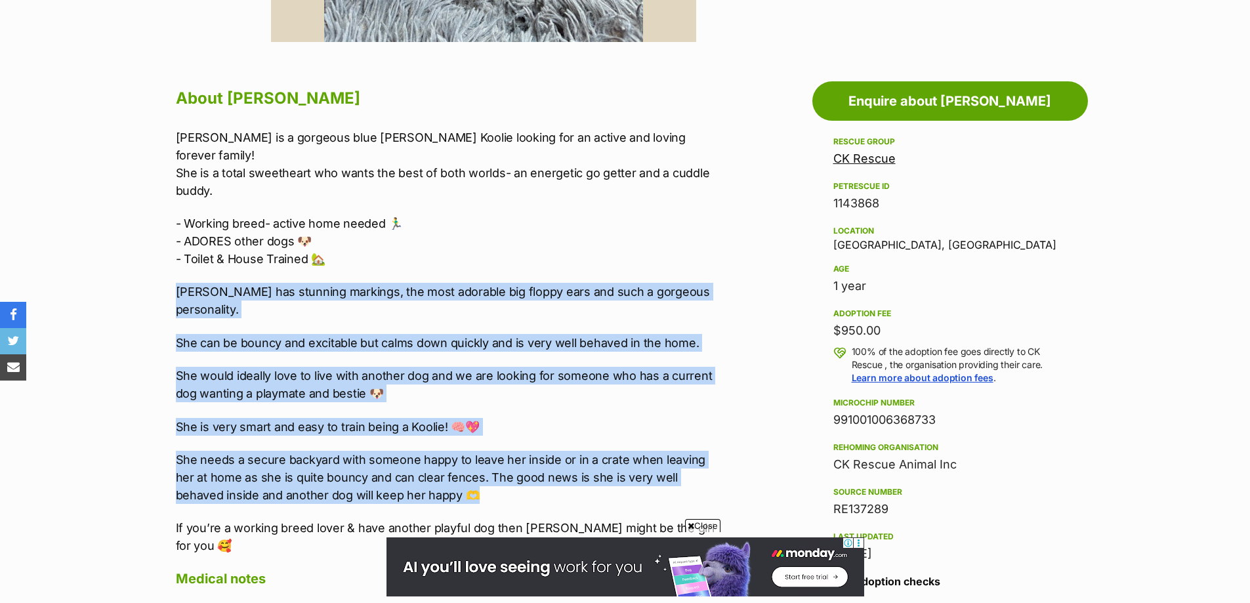
drag, startPoint x: 239, startPoint y: 321, endPoint x: 509, endPoint y: 459, distance: 302.8
click at [509, 459] on section "Home > Rescue pet search > Adopt a dog > Dogs available for adoption Mable Loya…" at bounding box center [625, 464] width 1250 height 2014
click at [509, 459] on p "She needs a secure backyard with someone happy to leave her inside or in a crat…" at bounding box center [447, 477] width 542 height 53
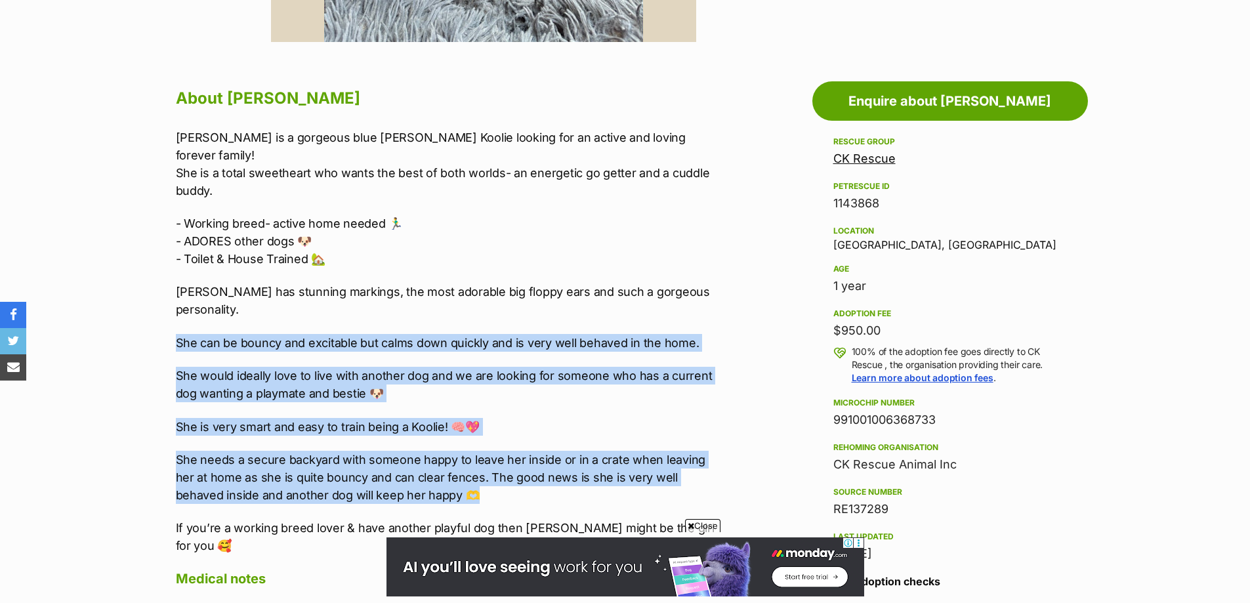
drag, startPoint x: 518, startPoint y: 462, endPoint x: 178, endPoint y: 312, distance: 371.3
click at [178, 312] on div "Mable is a gorgeous blue Merle Koolie looking for an active and loving forever …" at bounding box center [447, 342] width 542 height 426
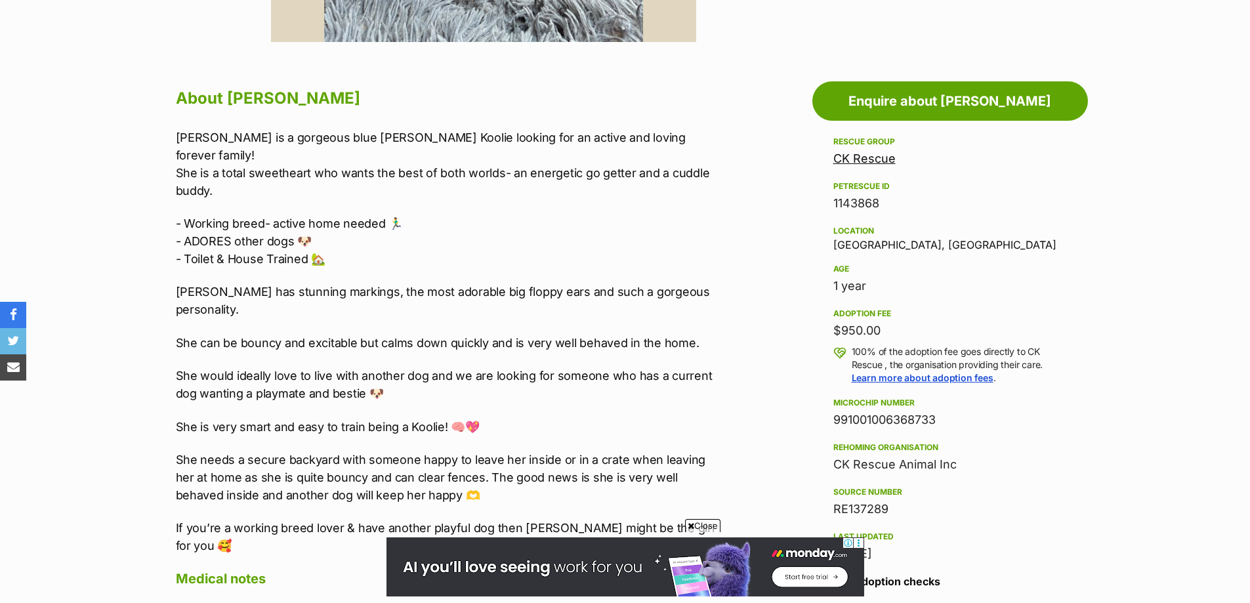
click at [178, 260] on div "Mable is a gorgeous blue Merle Koolie looking for an active and loving forever …" at bounding box center [447, 342] width 542 height 426
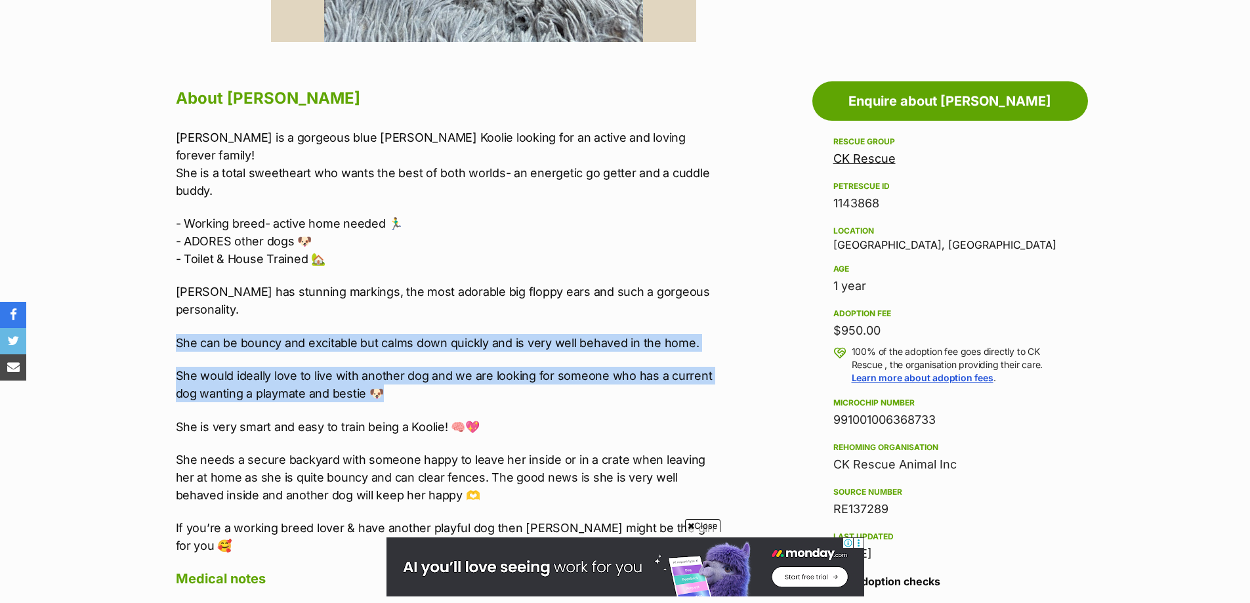
drag, startPoint x: 453, startPoint y: 350, endPoint x: 157, endPoint y: 291, distance: 301.8
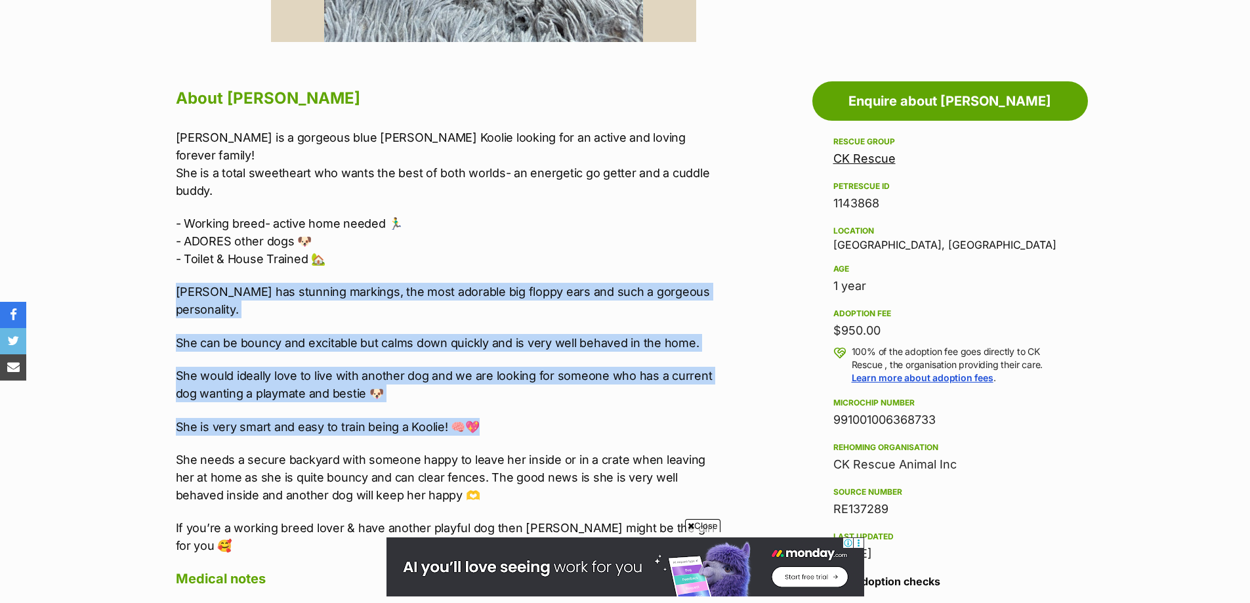
drag, startPoint x: 161, startPoint y: 256, endPoint x: 482, endPoint y: 370, distance: 339.9
click at [505, 418] on p "She is very smart and easy to train being a Koolie! 🧠💖" at bounding box center [447, 427] width 542 height 18
drag, startPoint x: 543, startPoint y: 392, endPoint x: 136, endPoint y: 241, distance: 434.2
click at [136, 241] on section "Home > Rescue pet search > Adopt a dog > Dogs available for adoption Mable Loya…" at bounding box center [625, 464] width 1250 height 2014
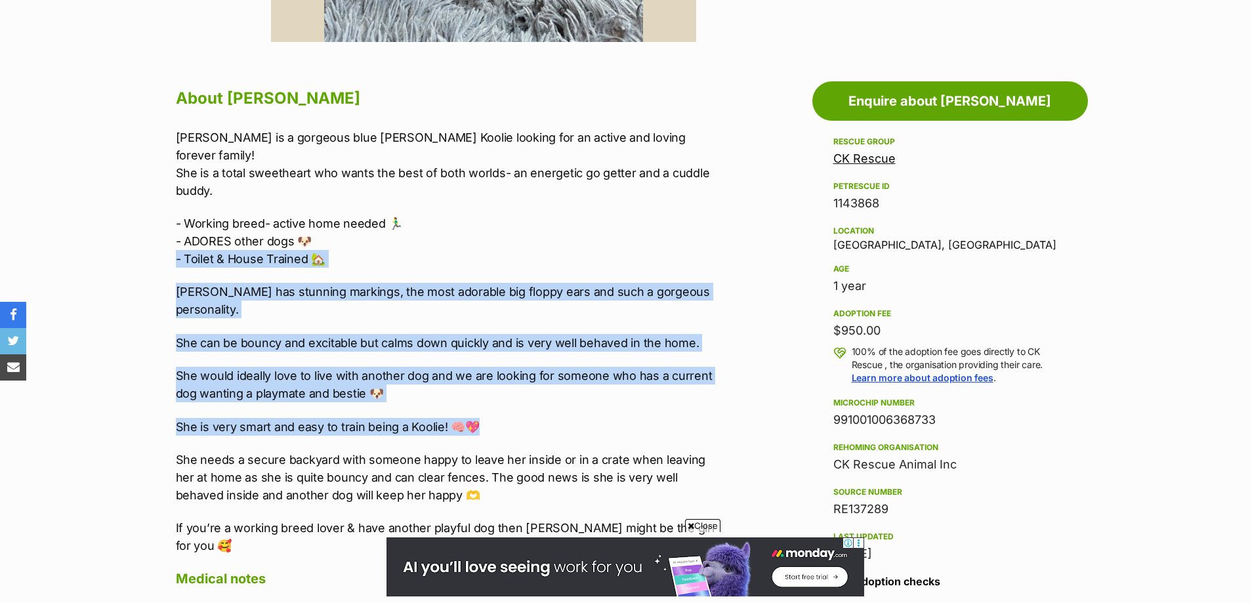
click at [134, 244] on section "Home > Rescue pet search > Adopt a dog > Dogs available for adoption Mable Loya…" at bounding box center [625, 464] width 1250 height 2014
drag, startPoint x: 135, startPoint y: 249, endPoint x: 558, endPoint y: 386, distance: 444.6
click at [556, 381] on section "Home > Rescue pet search > Adopt a dog > Dogs available for adoption Mable Loya…" at bounding box center [625, 464] width 1250 height 2014
click at [558, 418] on p "She is very smart and easy to train being a Koolie! 🧠💖" at bounding box center [447, 427] width 542 height 18
drag, startPoint x: 567, startPoint y: 388, endPoint x: 58, endPoint y: 241, distance: 529.9
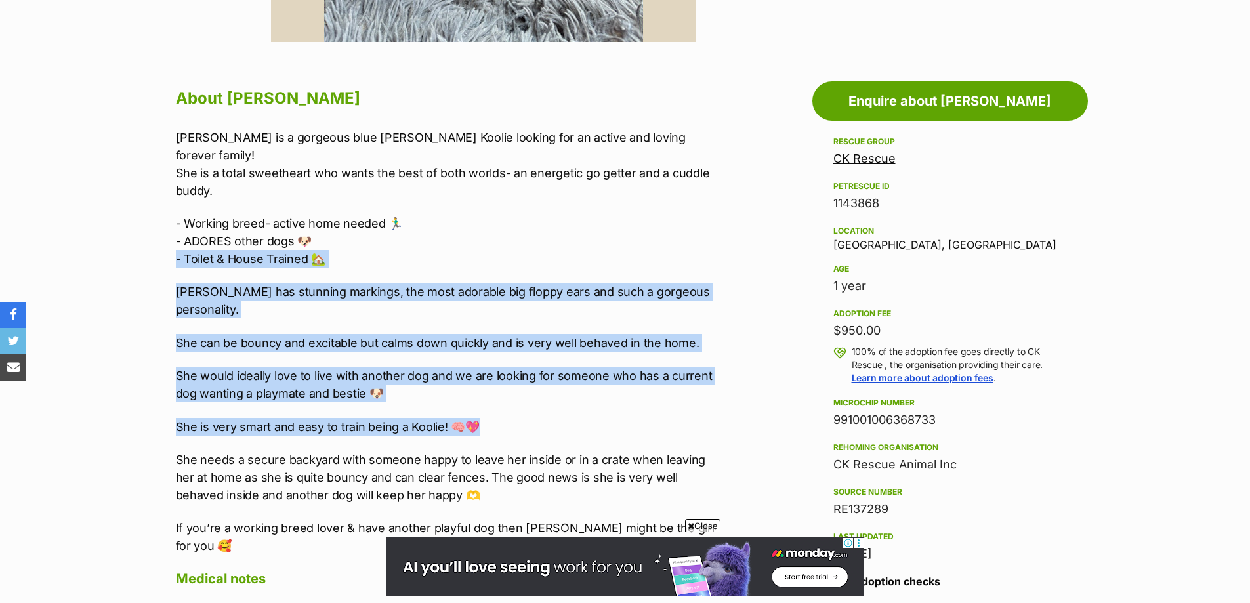
click at [58, 241] on section "Home > Rescue pet search > Adopt a dog > Dogs available for adoption Mable Loya…" at bounding box center [625, 464] width 1250 height 2014
click at [73, 258] on section "Home > Rescue pet search > Adopt a dog > Dogs available for adoption Mable Loya…" at bounding box center [625, 464] width 1250 height 2014
drag, startPoint x: 73, startPoint y: 258, endPoint x: 541, endPoint y: 391, distance: 486.1
click at [540, 391] on section "Home > Rescue pet search > Adopt a dog > Dogs available for adoption Mable Loya…" at bounding box center [625, 464] width 1250 height 2014
click at [542, 418] on p "She is very smart and easy to train being a Koolie! 🧠💖" at bounding box center [447, 427] width 542 height 18
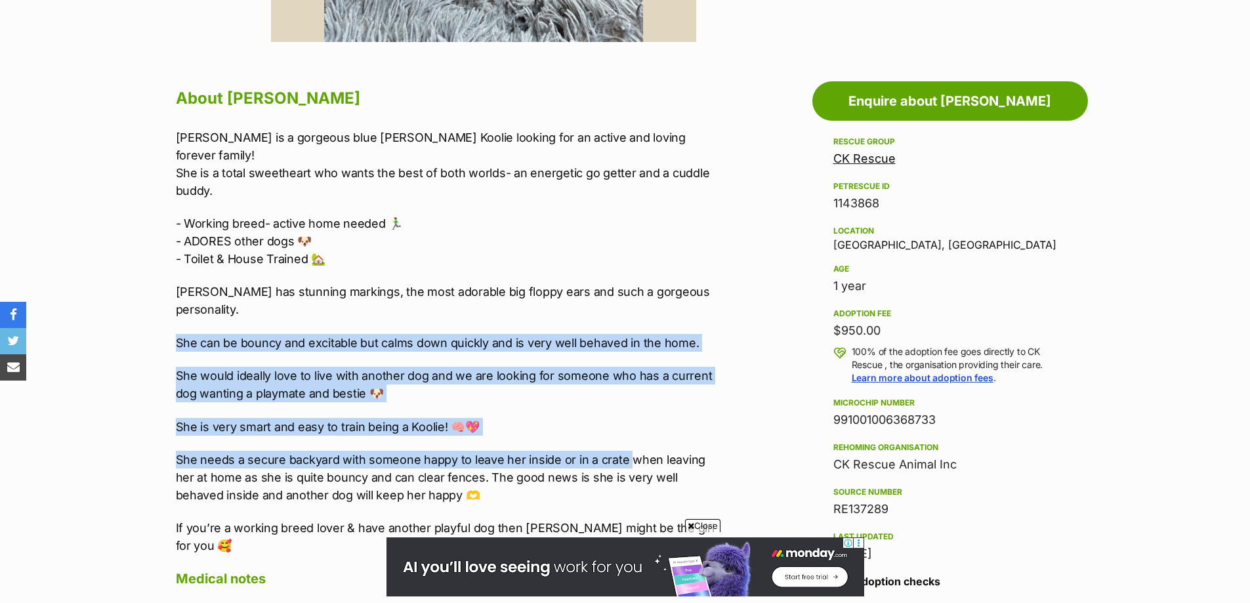
drag, startPoint x: 628, startPoint y: 401, endPoint x: -75, endPoint y: 285, distance: 713.5
click at [625, 418] on p "She is very smart and easy to train being a Koolie! 🧠💖" at bounding box center [447, 427] width 542 height 18
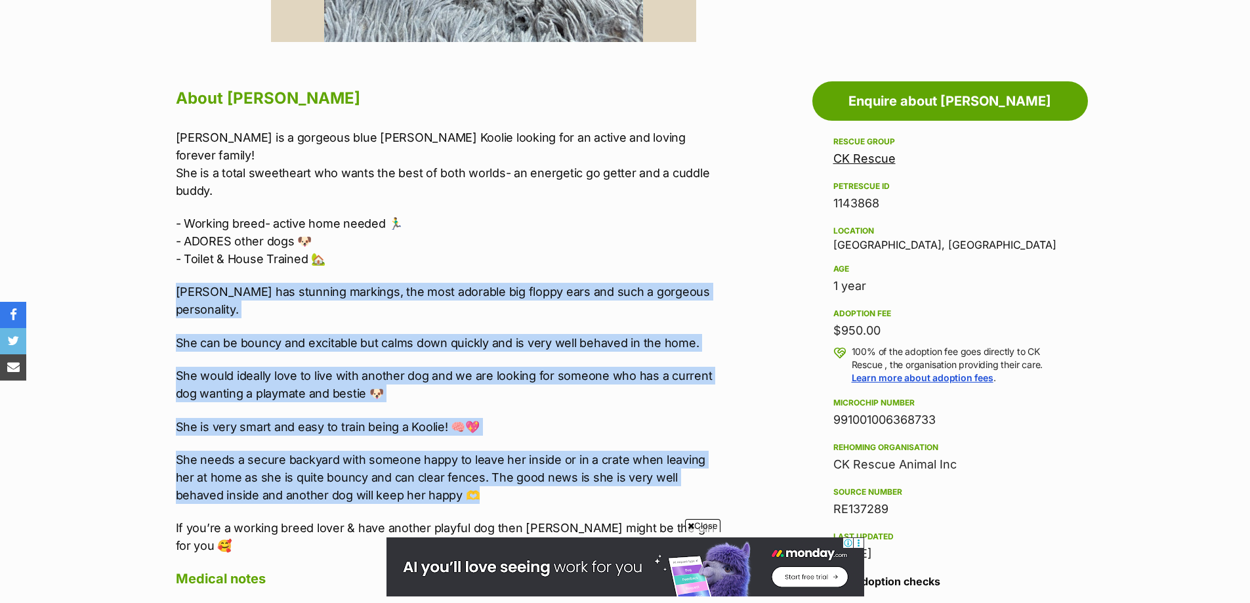
drag, startPoint x: 664, startPoint y: 462, endPoint x: 169, endPoint y: 270, distance: 531.5
click at [169, 270] on div "About Mable Mable is a gorgeous blue Merle Koolie looking for an active and lov…" at bounding box center [440, 433] width 555 height 698
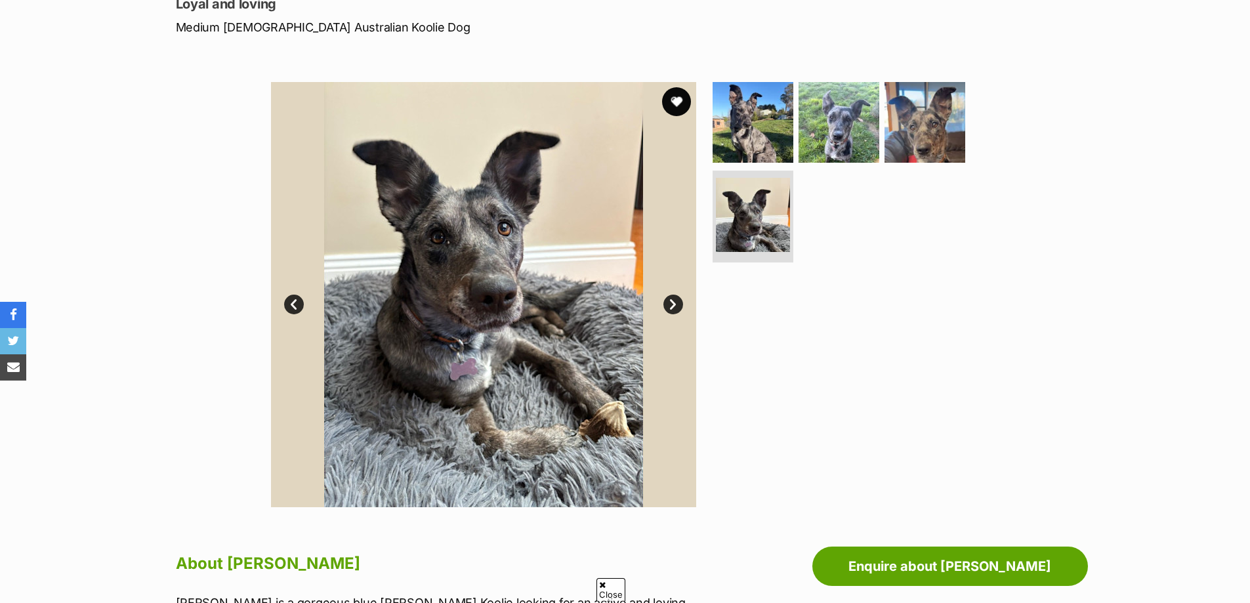
click at [682, 98] on button "favourite" at bounding box center [676, 101] width 29 height 29
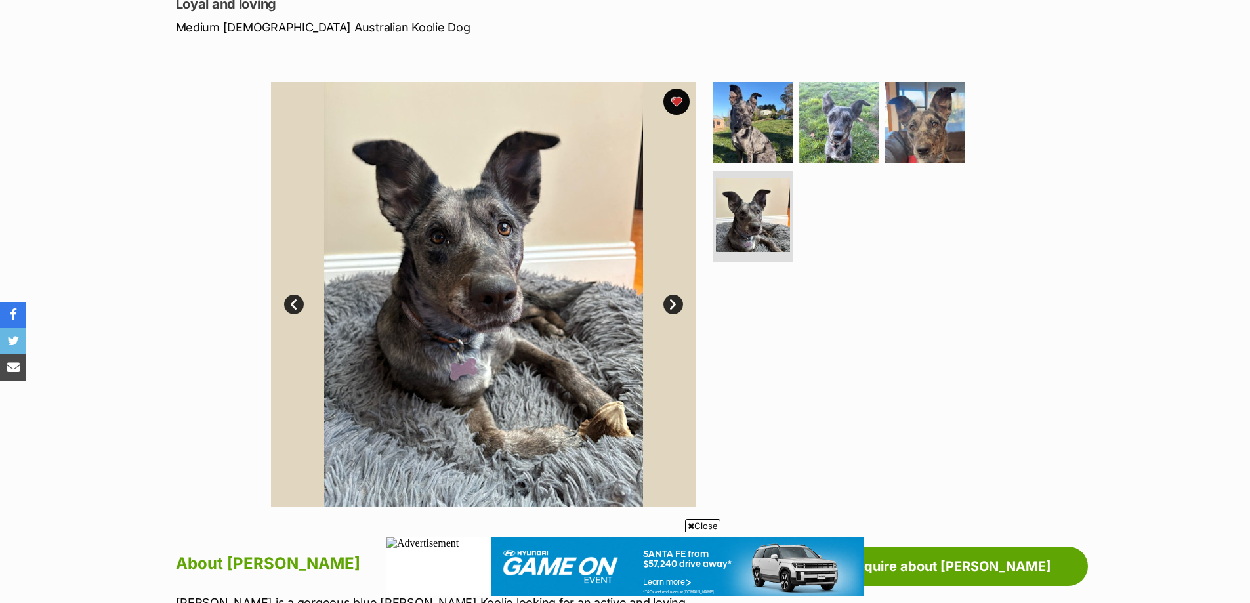
click at [669, 299] on link "Next" at bounding box center [673, 305] width 20 height 20
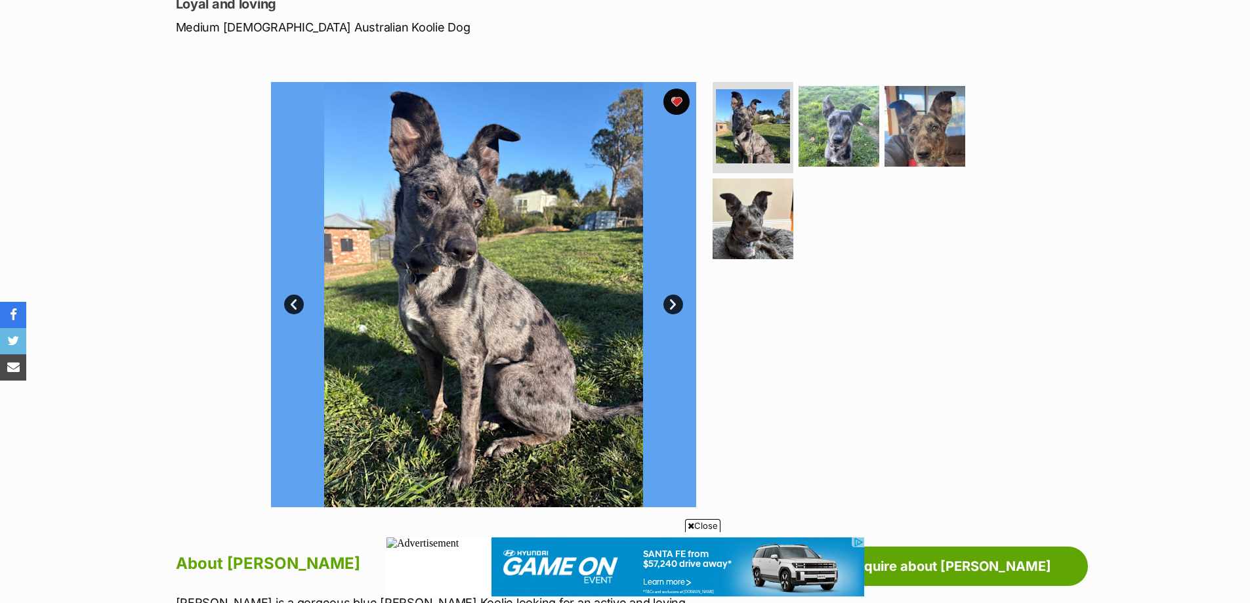
click at [669, 300] on link "Next" at bounding box center [673, 305] width 20 height 20
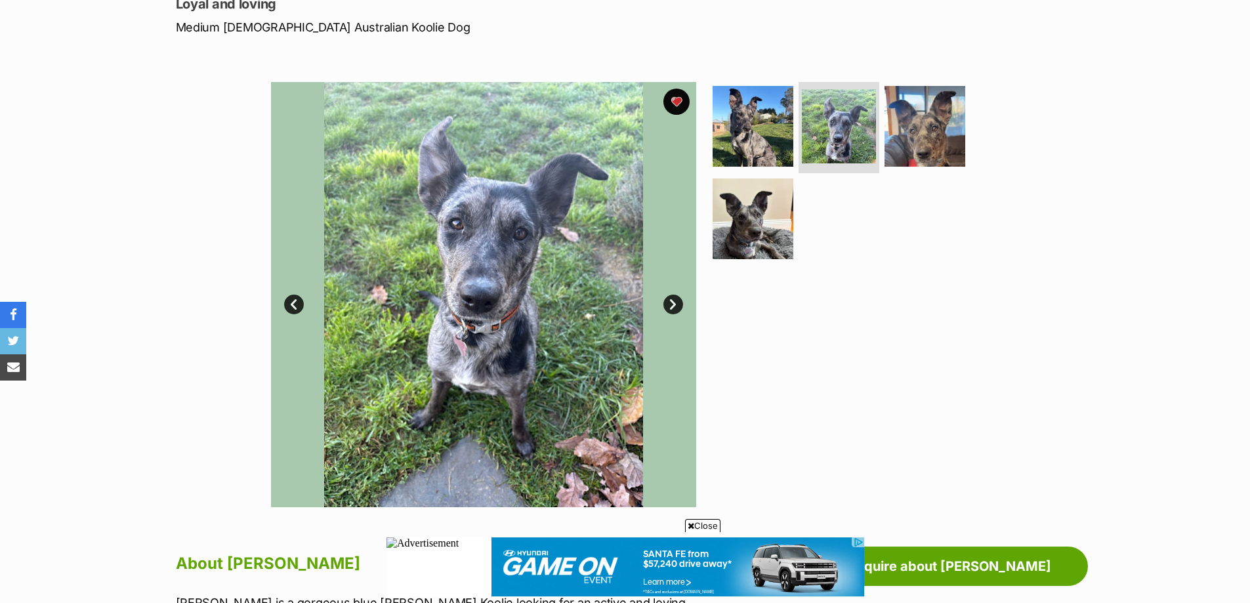
click at [669, 300] on link "Next" at bounding box center [673, 305] width 20 height 20
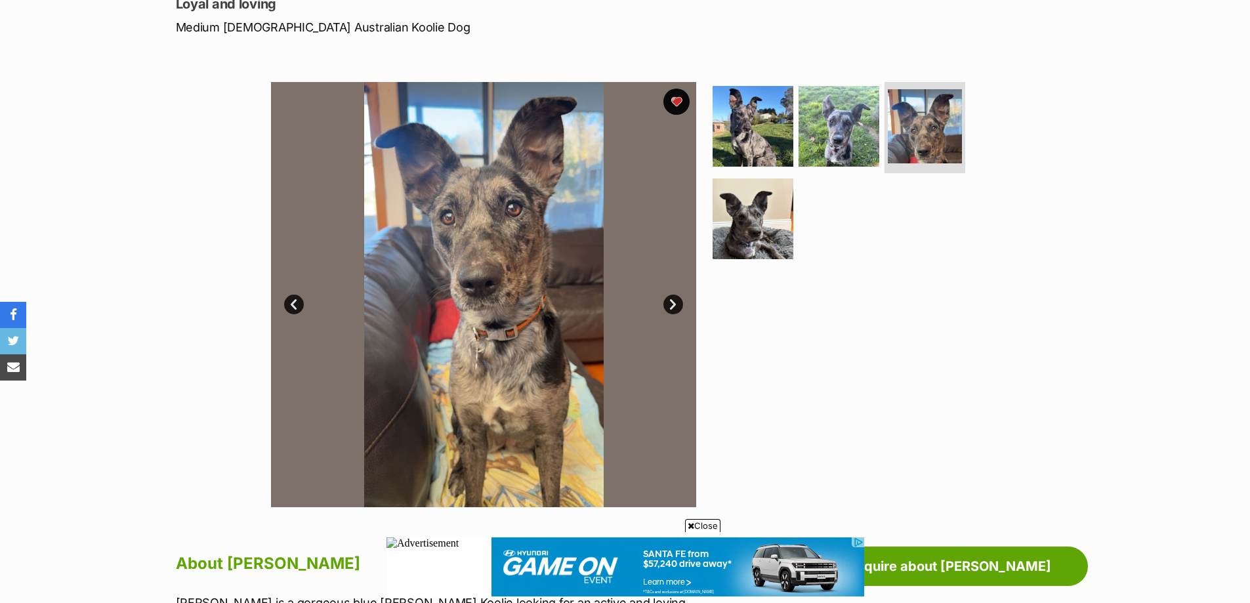
click at [669, 300] on link "Next" at bounding box center [673, 305] width 20 height 20
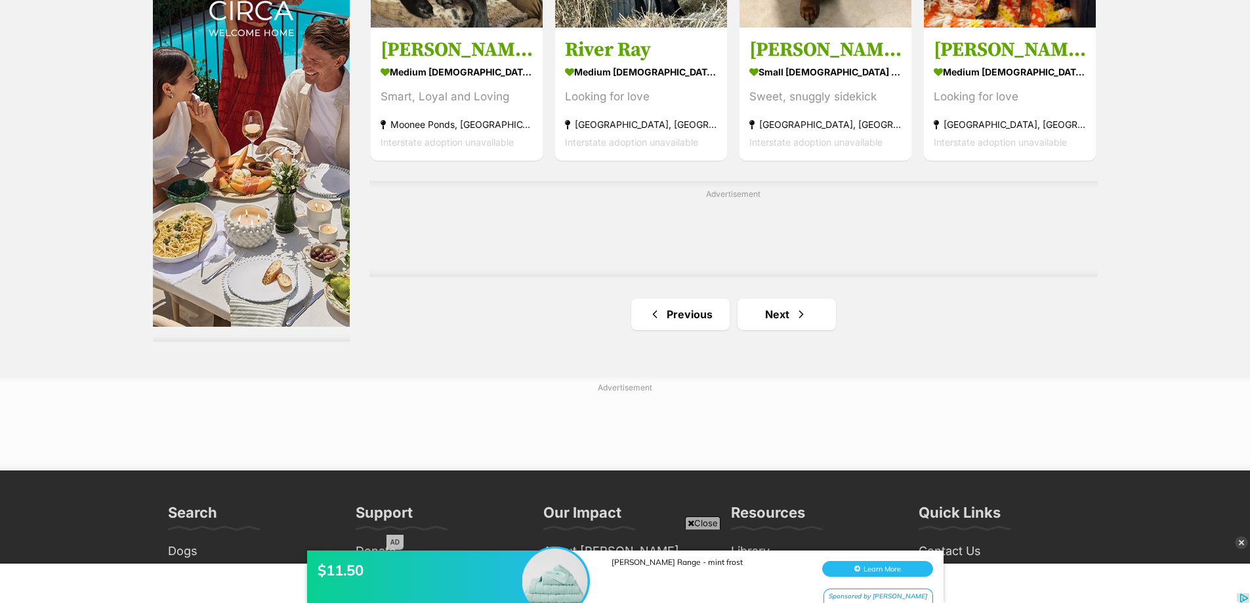
scroll to position [2160, 0]
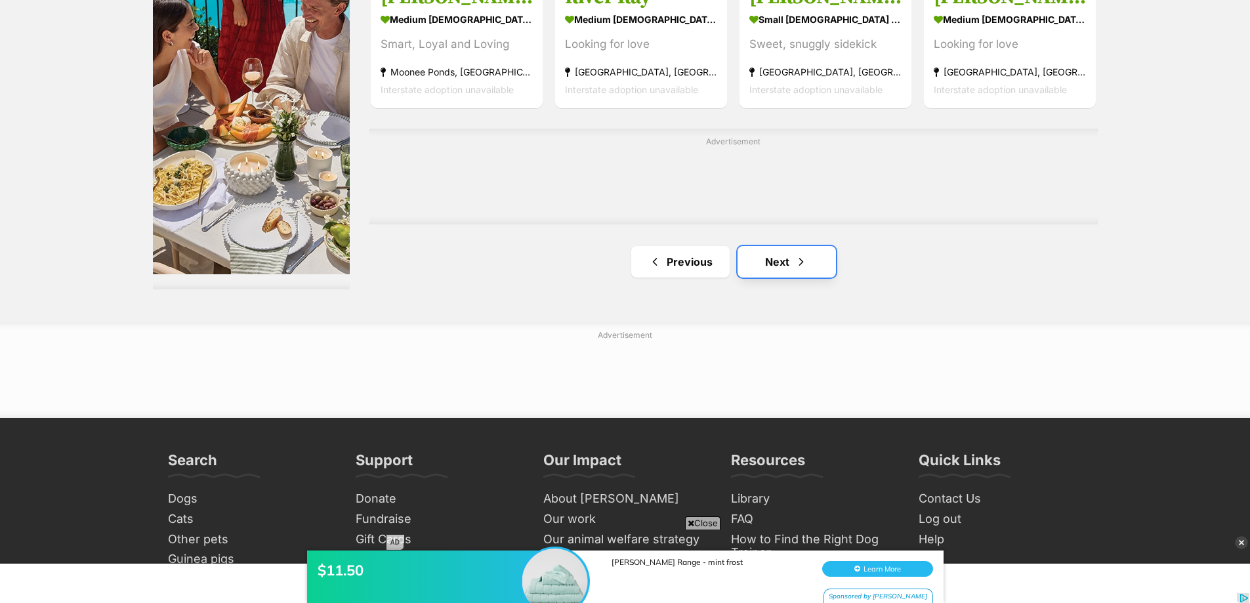
click at [763, 257] on link "Next" at bounding box center [786, 261] width 98 height 31
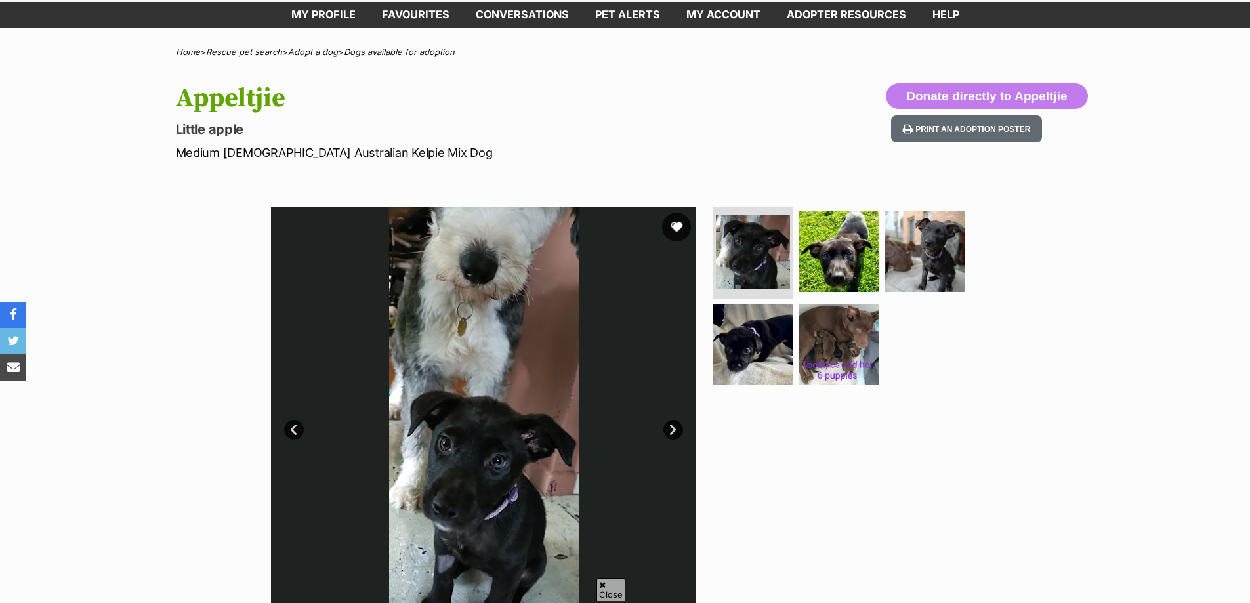
click at [678, 224] on button "favourite" at bounding box center [676, 227] width 29 height 29
